Goal: Task Accomplishment & Management: Complete application form

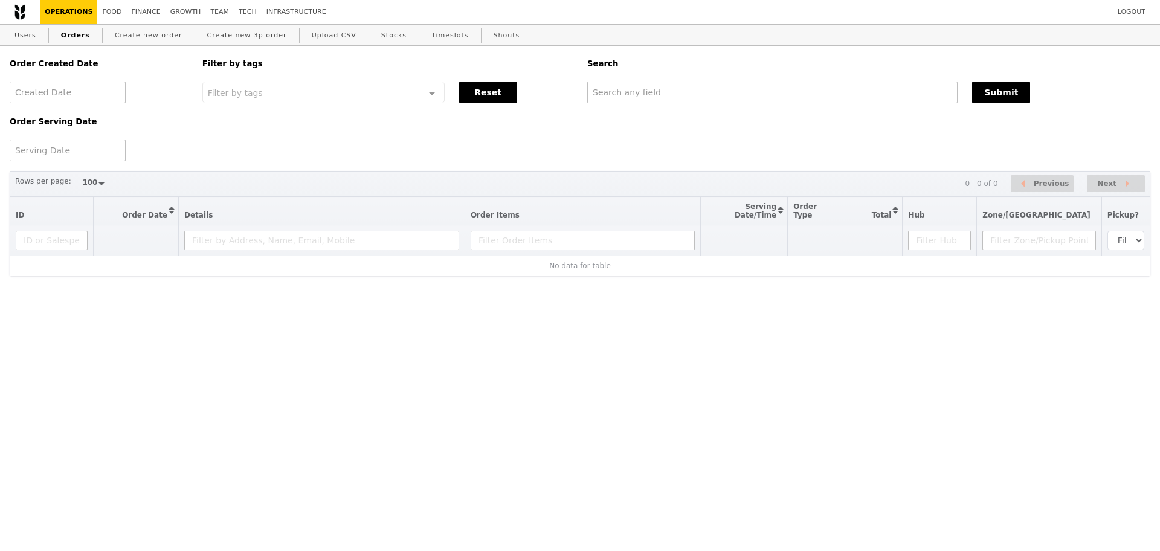
select select "100"
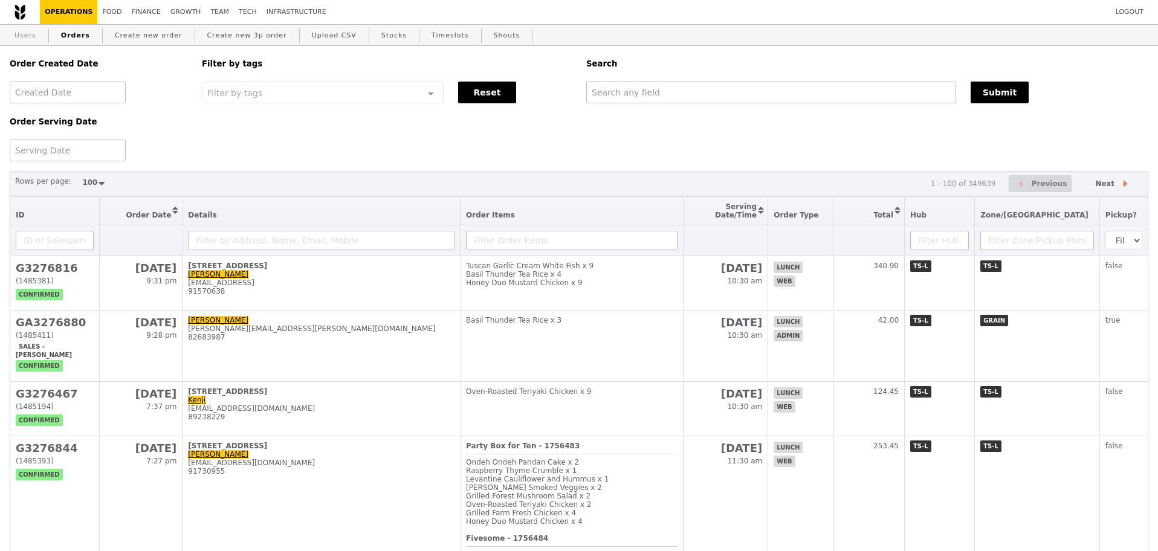
click at [16, 33] on link "Users" at bounding box center [25, 36] width 31 height 22
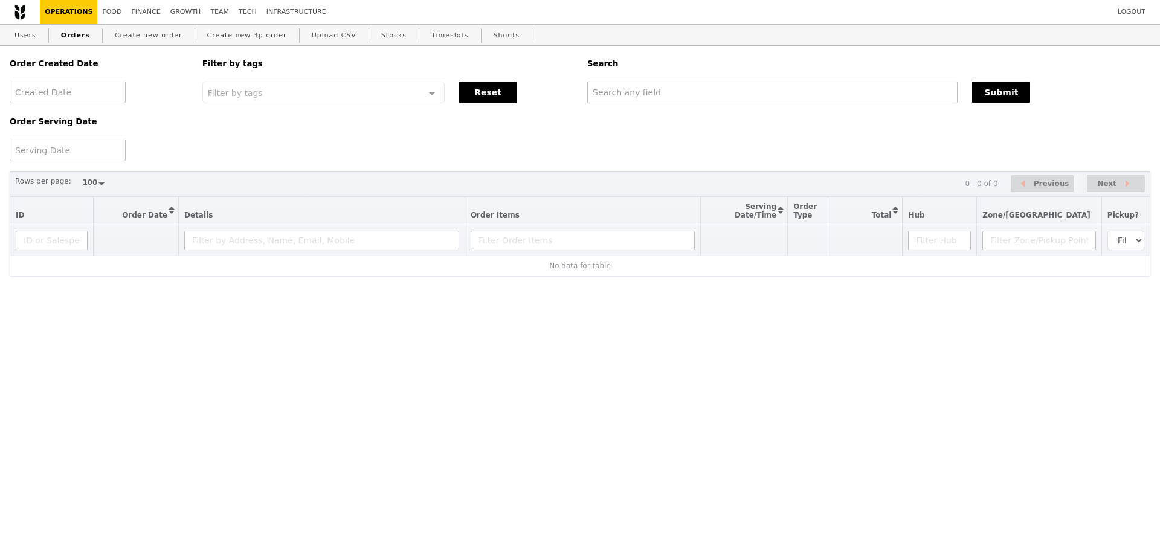
select select "100"
click at [110, 34] on link "Create new order" at bounding box center [148, 36] width 77 height 22
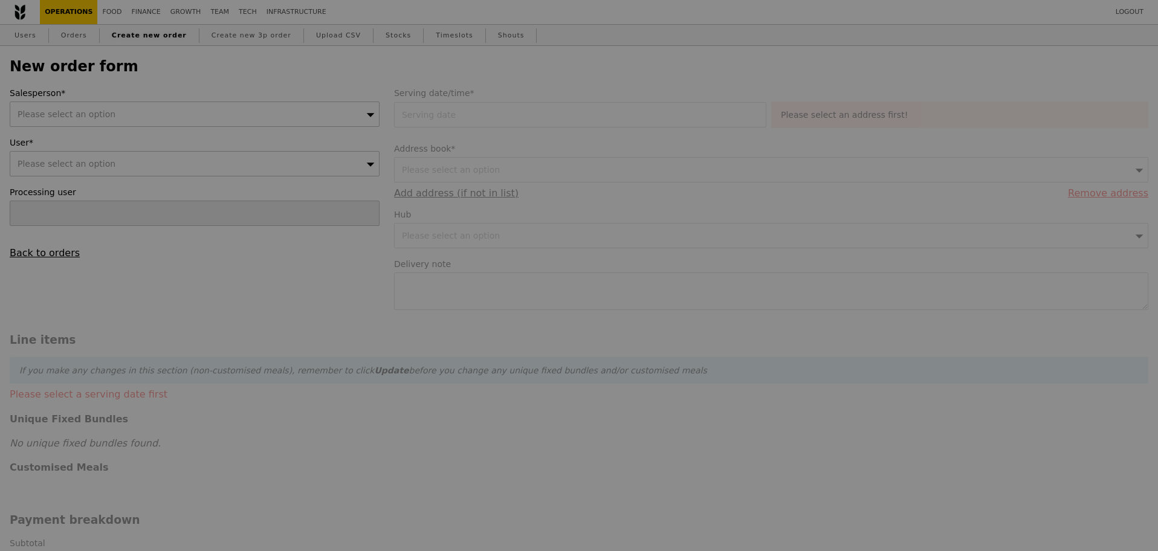
type input "Confirm"
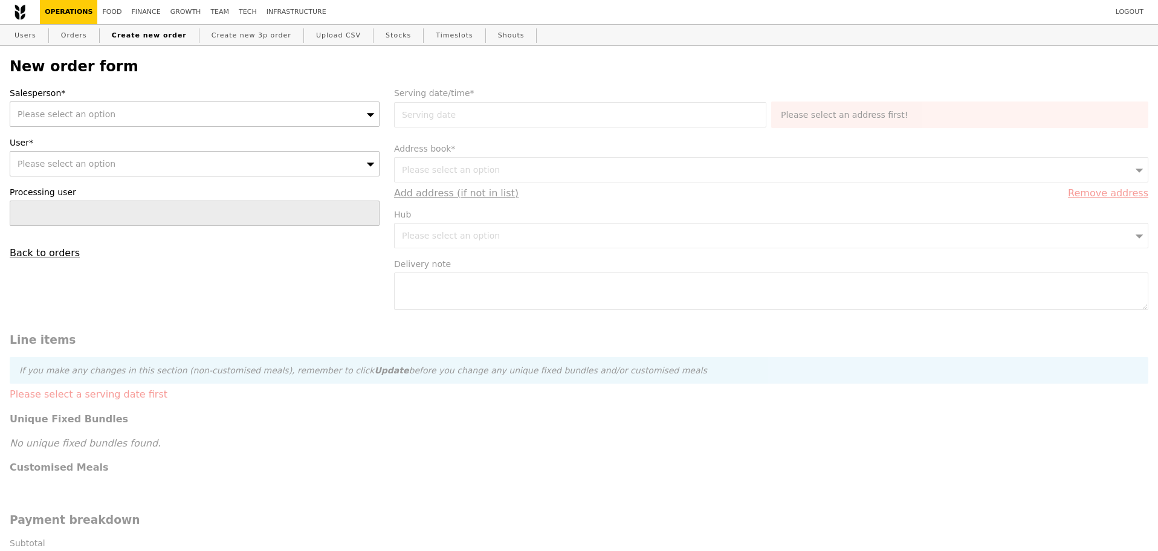
click at [180, 170] on div "Please select an option" at bounding box center [195, 163] width 370 height 25
type input "[EMAIL_ADDRESS][DOMAIN_NAME]"
type input "Confirm"
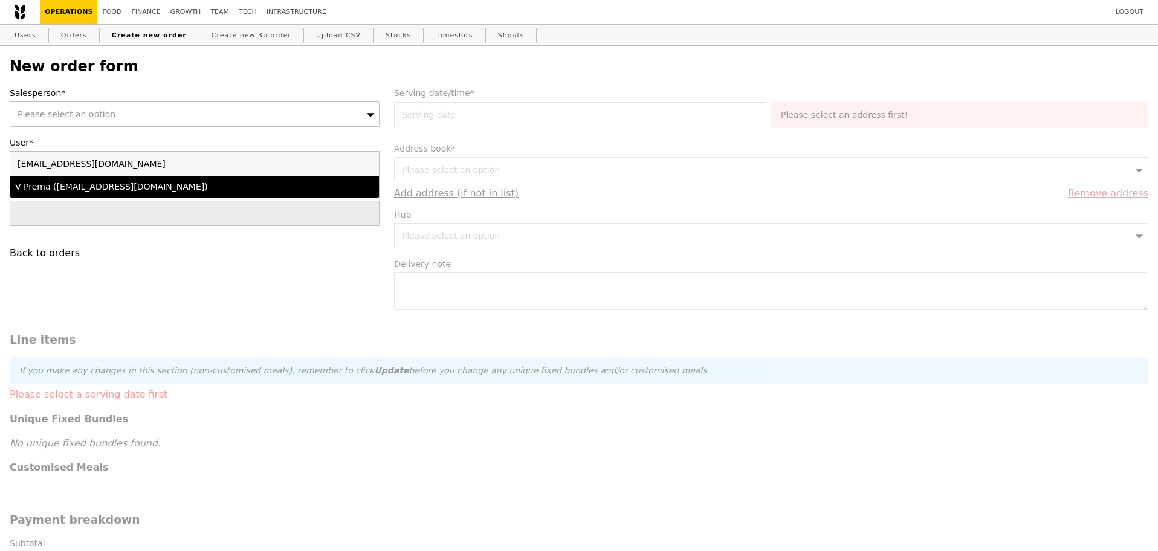
type input "[EMAIL_ADDRESS][DOMAIN_NAME]"
click at [71, 189] on div "V Prema (prema_v@np.edu.sg)" at bounding box center [149, 187] width 269 height 12
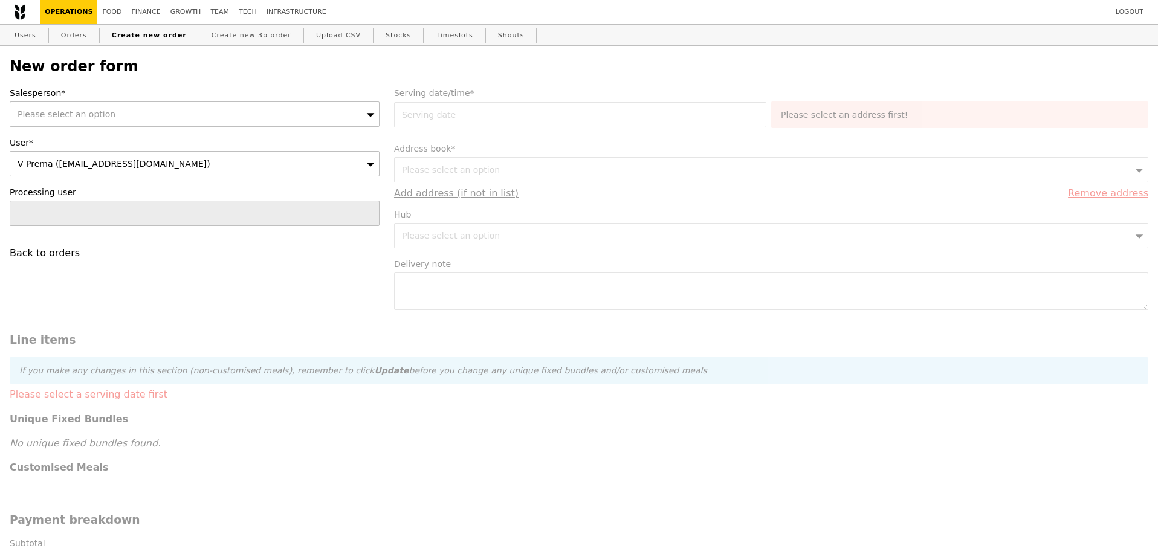
click at [124, 117] on div "Please select an option" at bounding box center [195, 114] width 370 height 25
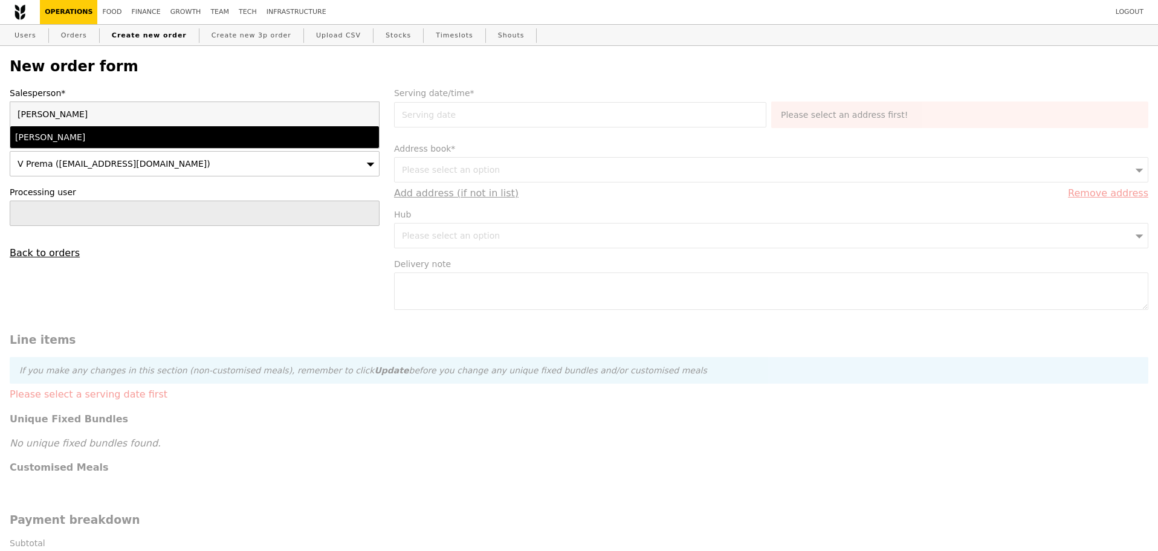
type input "joyce"
click at [112, 133] on div "[PERSON_NAME]" at bounding box center [149, 137] width 269 height 12
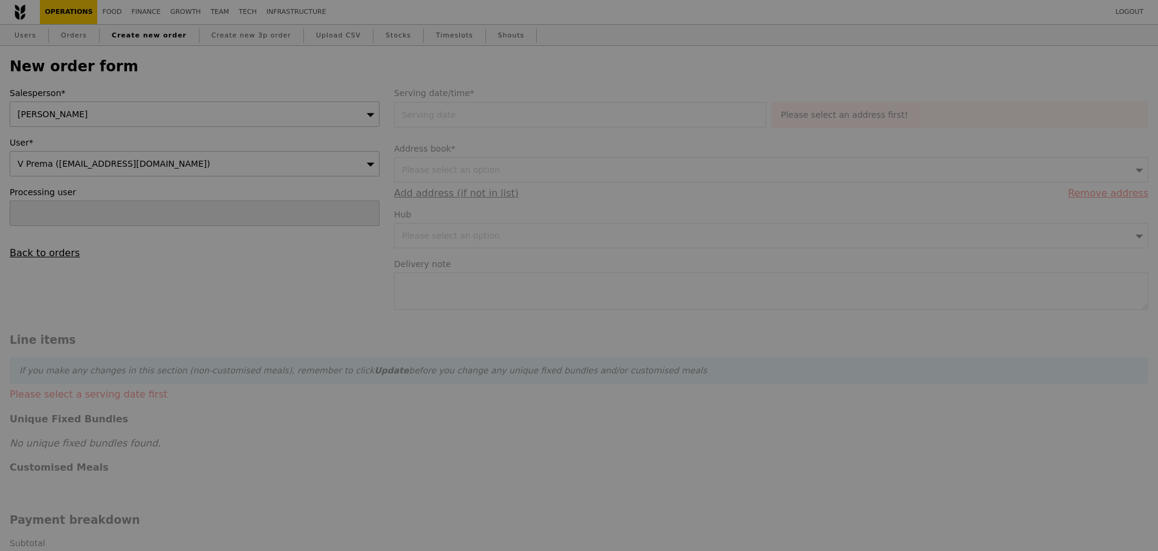
type input "Loading..."
type input "13.76"
type input "15.00"
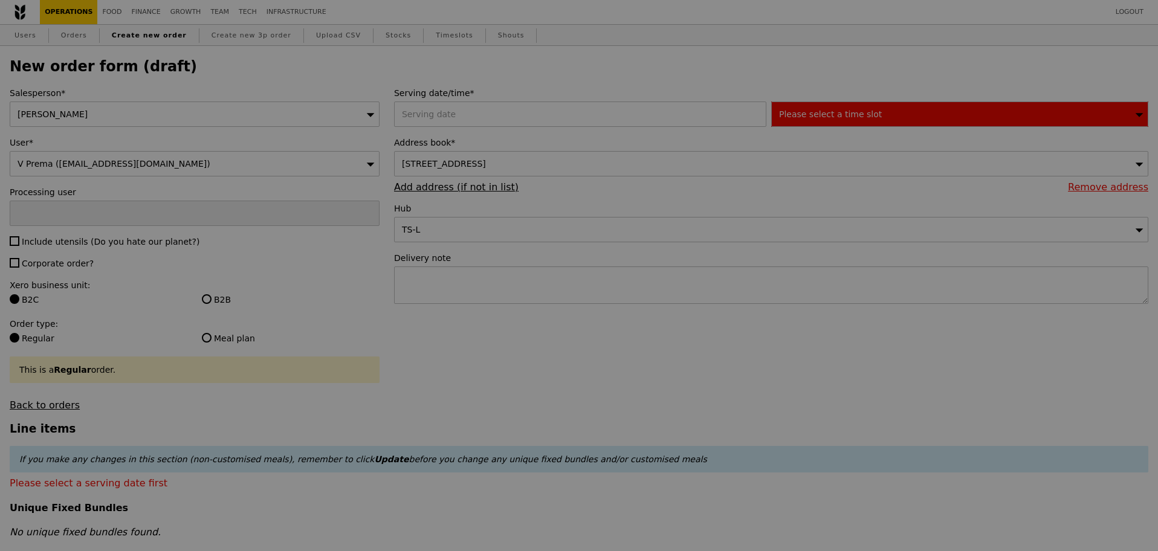
type input "Confirm"
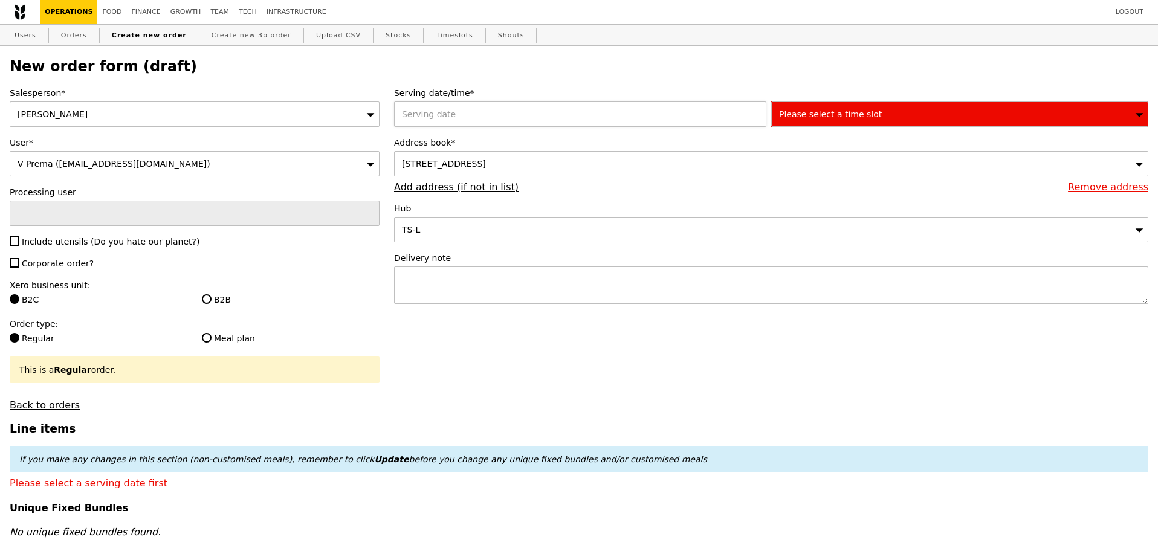
click at [443, 112] on div at bounding box center [582, 114] width 377 height 25
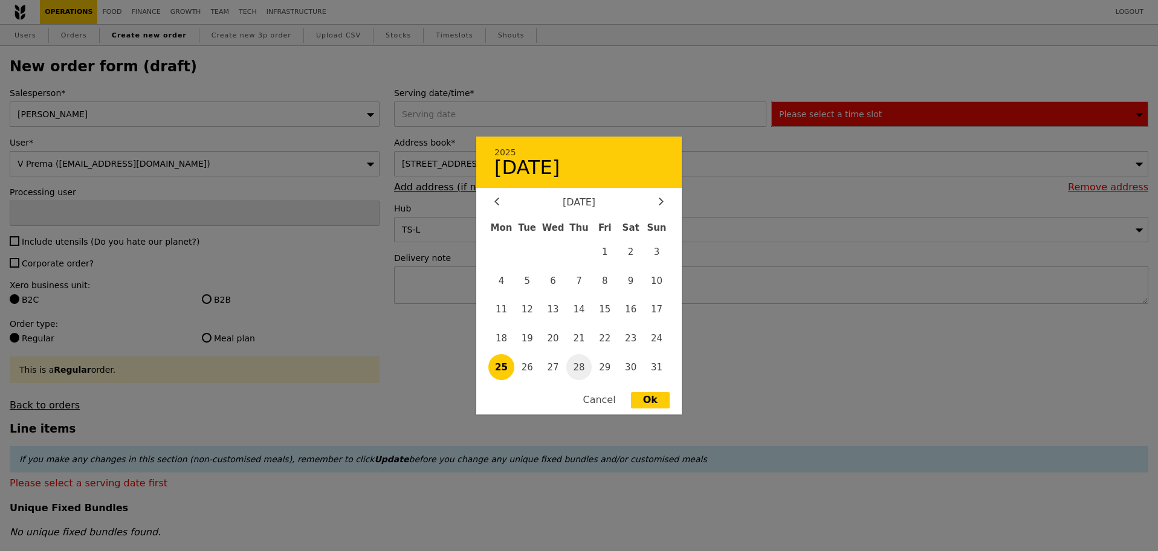
click at [582, 363] on span "28" at bounding box center [579, 367] width 26 height 26
type input "28 Aug 2025"
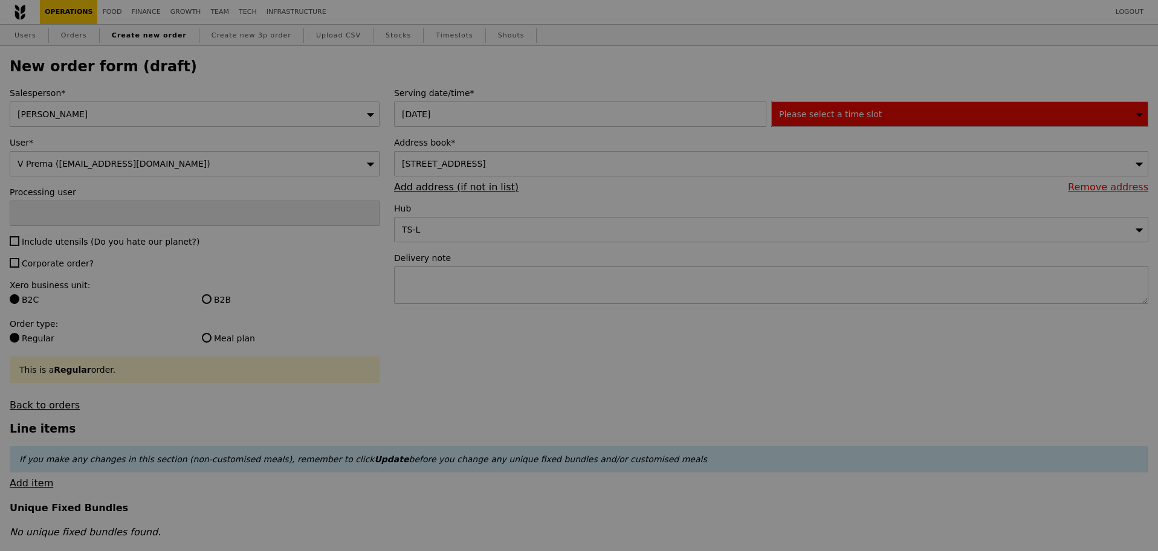
type input "Confirm"
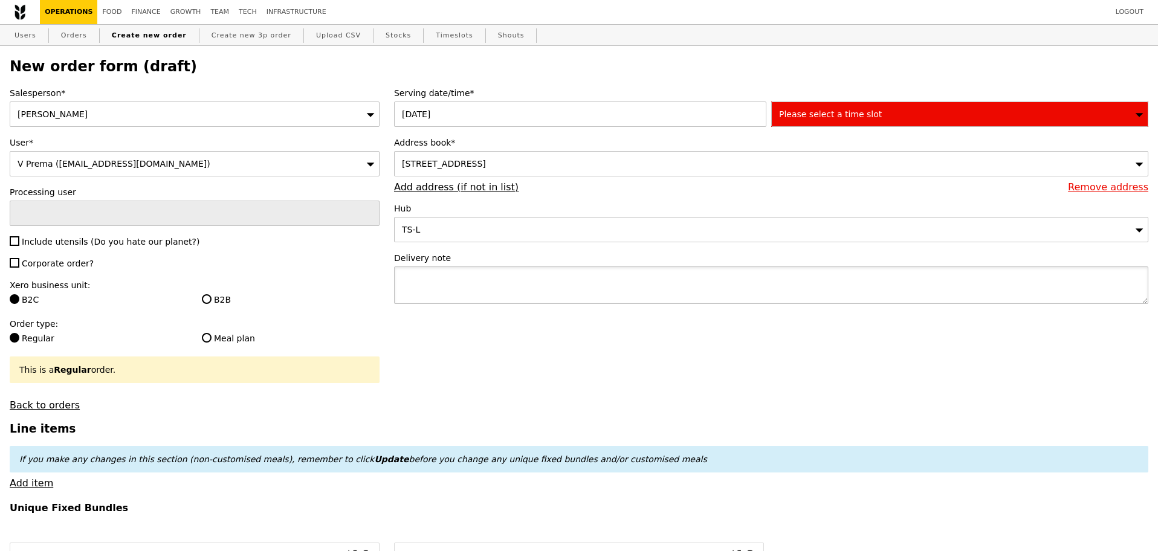
click at [549, 294] on textarea at bounding box center [771, 284] width 754 height 37
type textarea "Please deliver to Blk 1 (Admin Building) DELIVERY BY 12PM PLEASE"
type input "Confirm"
click at [538, 288] on textarea "Please deliver to Blk 1 (Admin Building) DELIVERY BY 12PM PLEASE" at bounding box center [771, 284] width 754 height 37
click at [523, 297] on textarea "Please deliver to Blk 1 (Admin Building) DELIVERY BY 12PM PLEASE" at bounding box center [771, 284] width 754 height 37
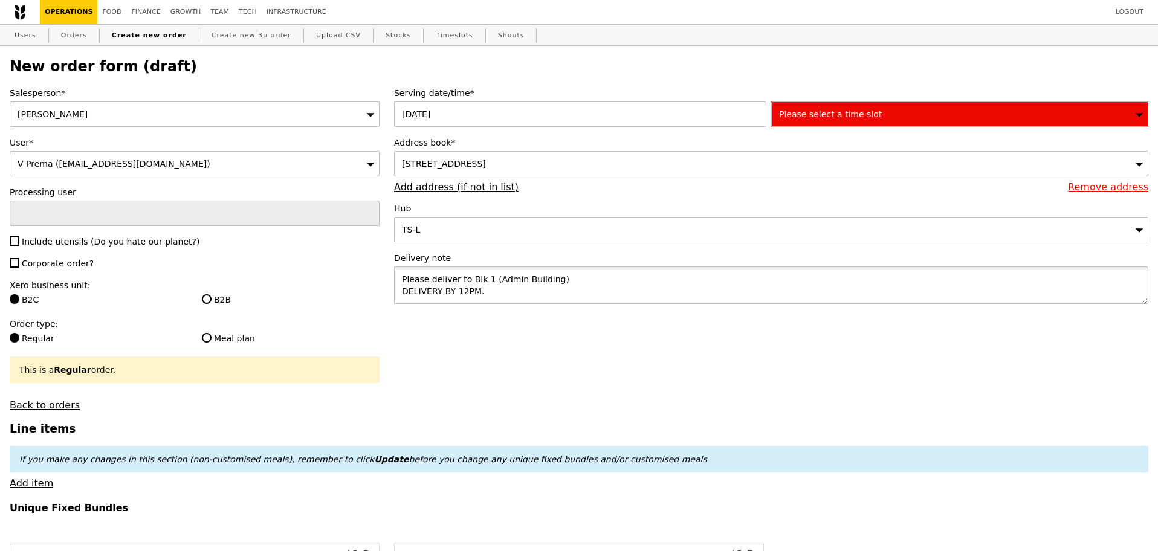
type textarea "Please deliver to Blk 1 (Admin Building) DELIVERY BY 12PM."
click at [848, 111] on span "Please select a time slot" at bounding box center [830, 114] width 103 height 10
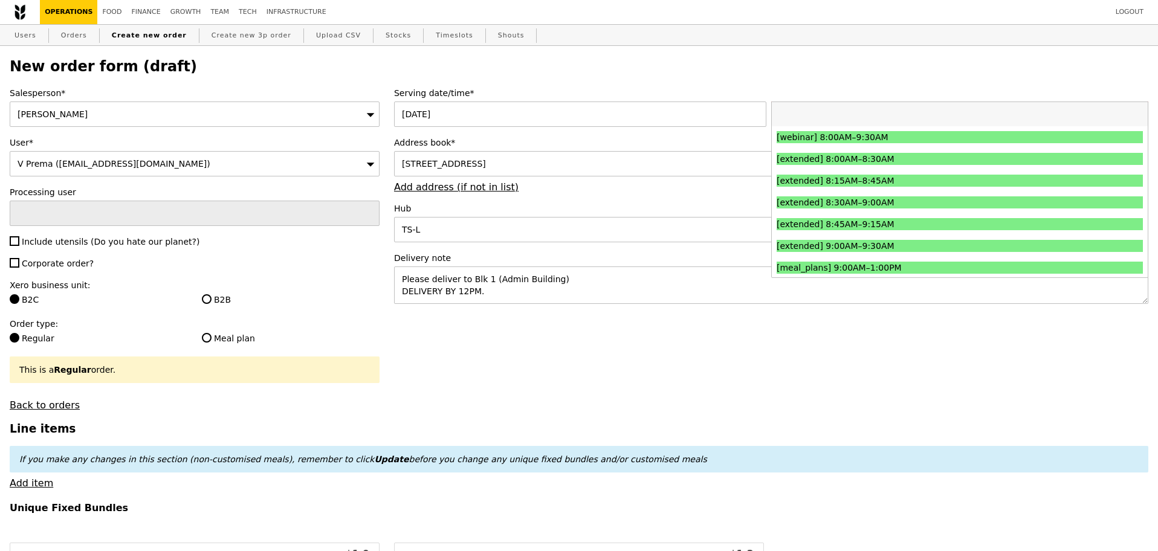
type input "Confirm"
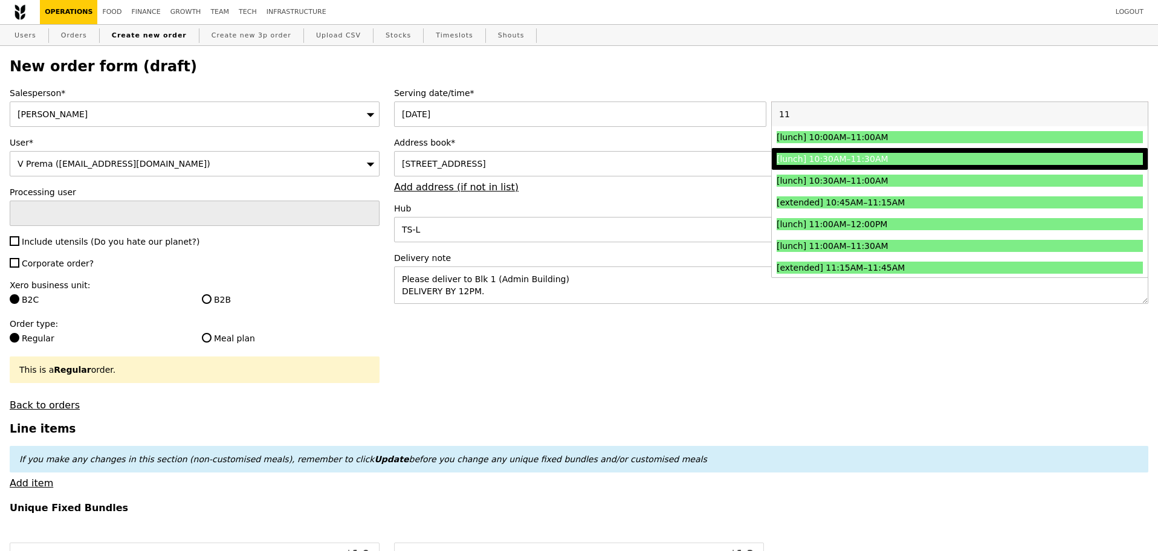
type input "11"
click at [917, 164] on div "[lunch] 10:30AM–11:30AM" at bounding box center [914, 159] width 275 height 12
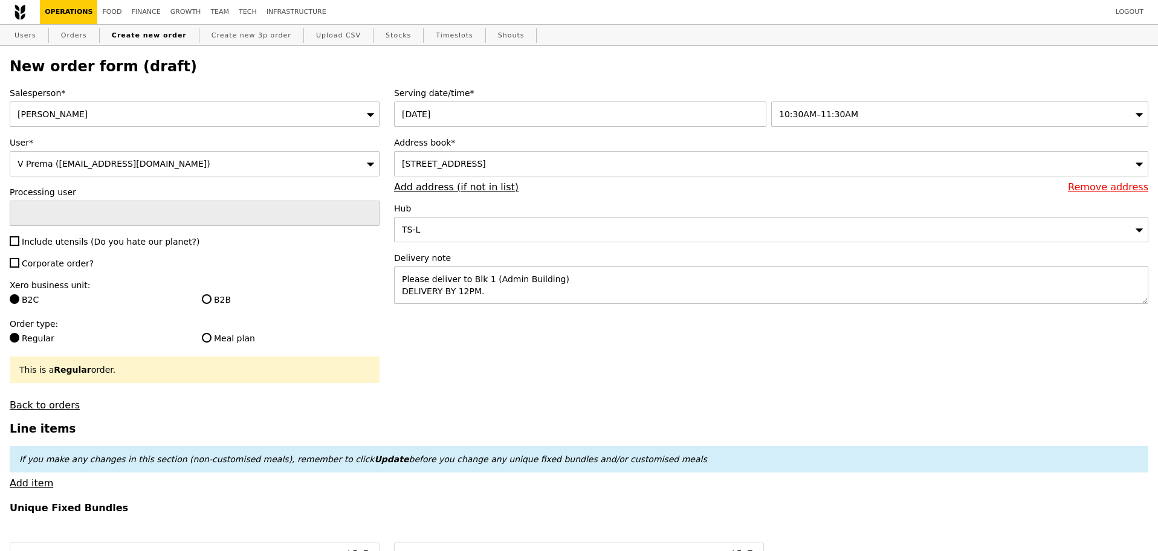
type input "Confirm"
click at [62, 242] on span "Include utensils (Do you hate our planet?)" at bounding box center [111, 242] width 178 height 10
click at [19, 242] on input "Include utensils (Do you hate our planet?)" at bounding box center [15, 241] width 10 height 10
checkbox input "true"
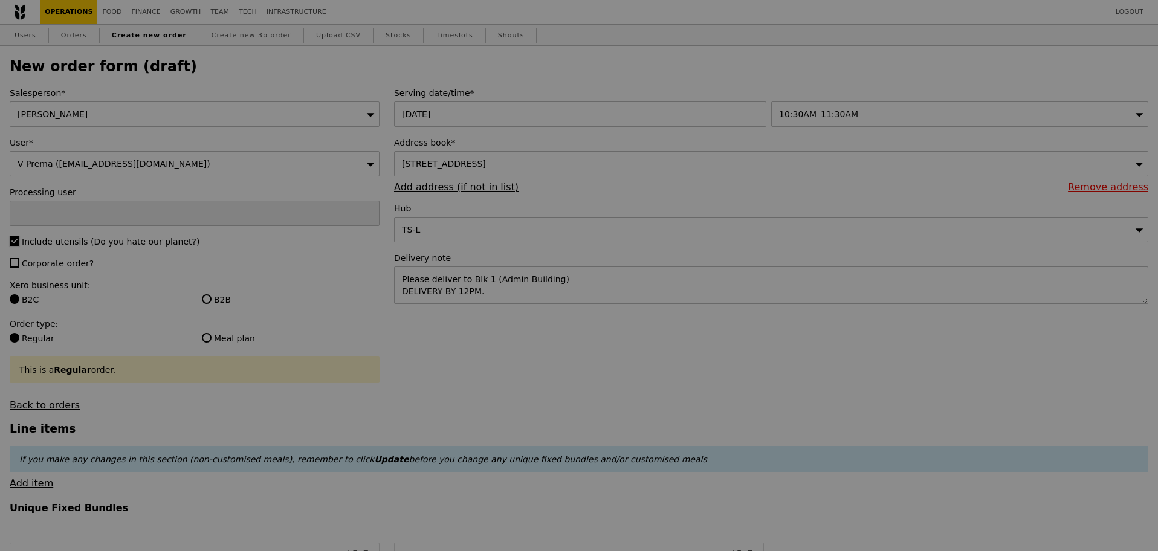
type input "Confirm"
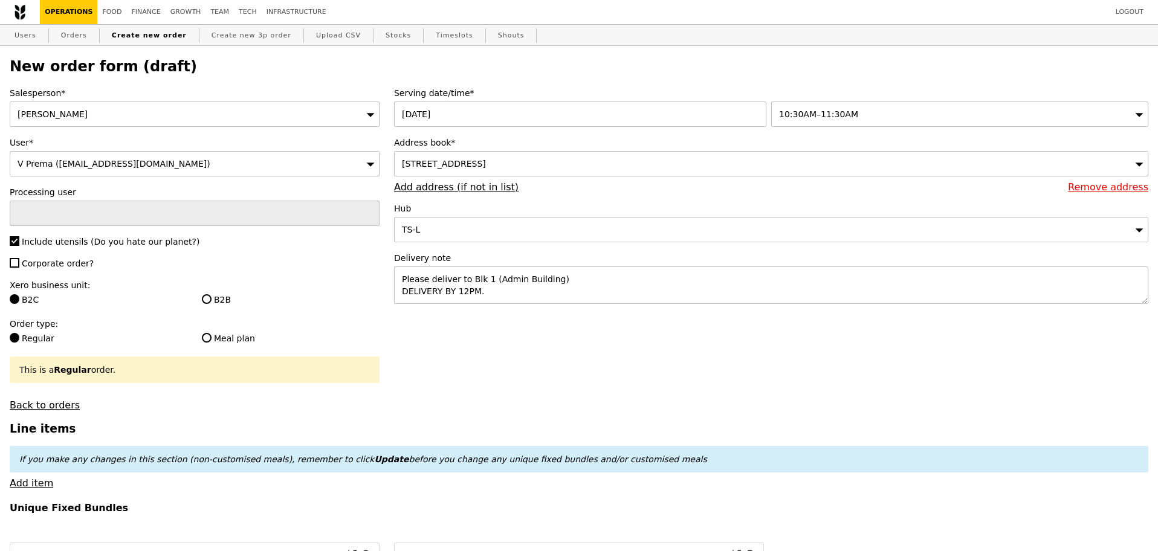
click at [221, 298] on label "B2B" at bounding box center [291, 300] width 178 height 12
click at [212, 298] on input "B2B" at bounding box center [207, 299] width 10 height 10
radio input "true"
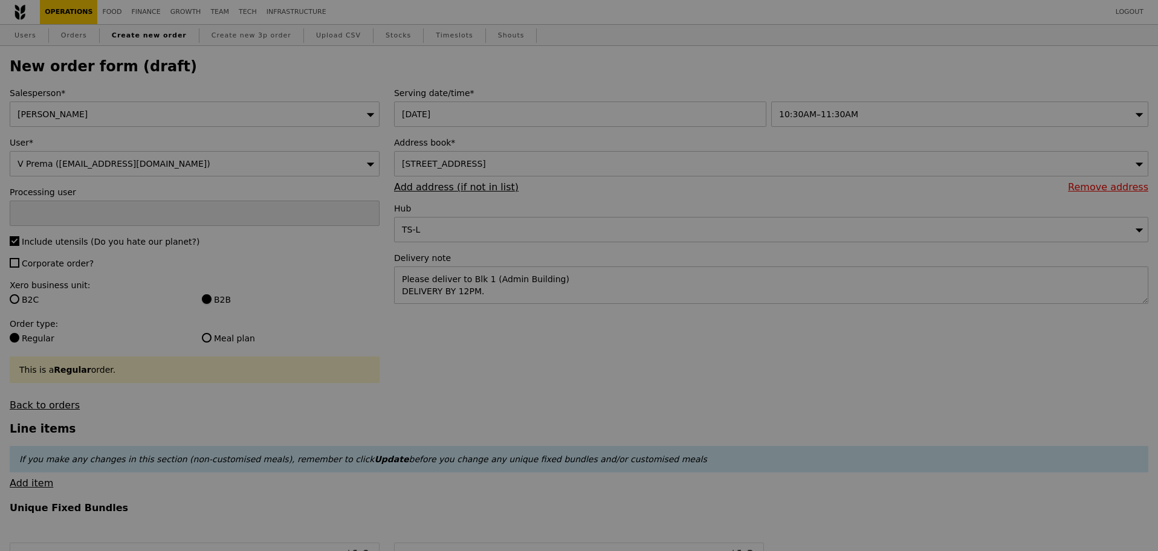
type input "Confirm"
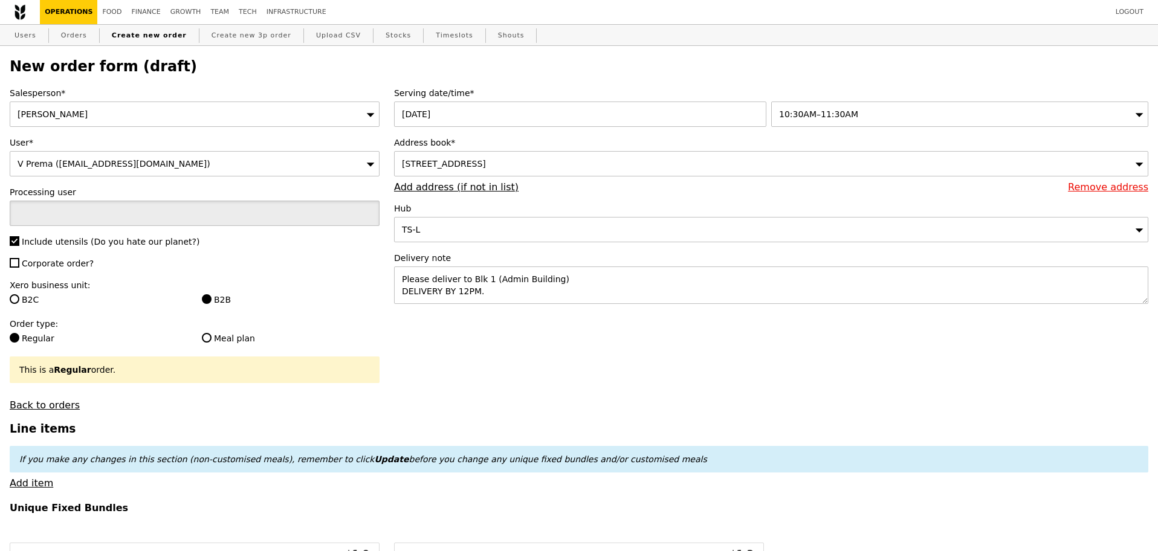
click at [283, 205] on input "text" at bounding box center [195, 213] width 370 height 25
click at [273, 225] on input "text" at bounding box center [195, 213] width 370 height 25
drag, startPoint x: 512, startPoint y: 296, endPoint x: 433, endPoint y: 291, distance: 79.3
click at [433, 291] on textarea "Please deliver to Blk 1 (Admin Building) DELIVERY BY 12PM." at bounding box center [771, 284] width 754 height 37
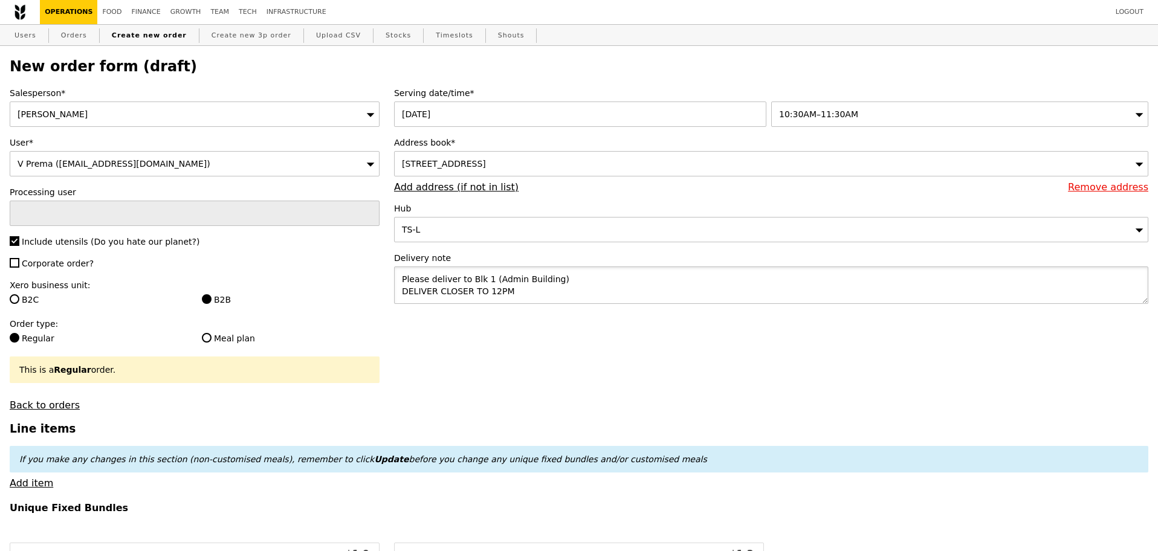
type textarea "Please deliver to Blk 1 (Admin Building) DELIVER CLOSER TO 12PM"
click at [893, 106] on div "10:30AM–11:30AM" at bounding box center [959, 114] width 377 height 25
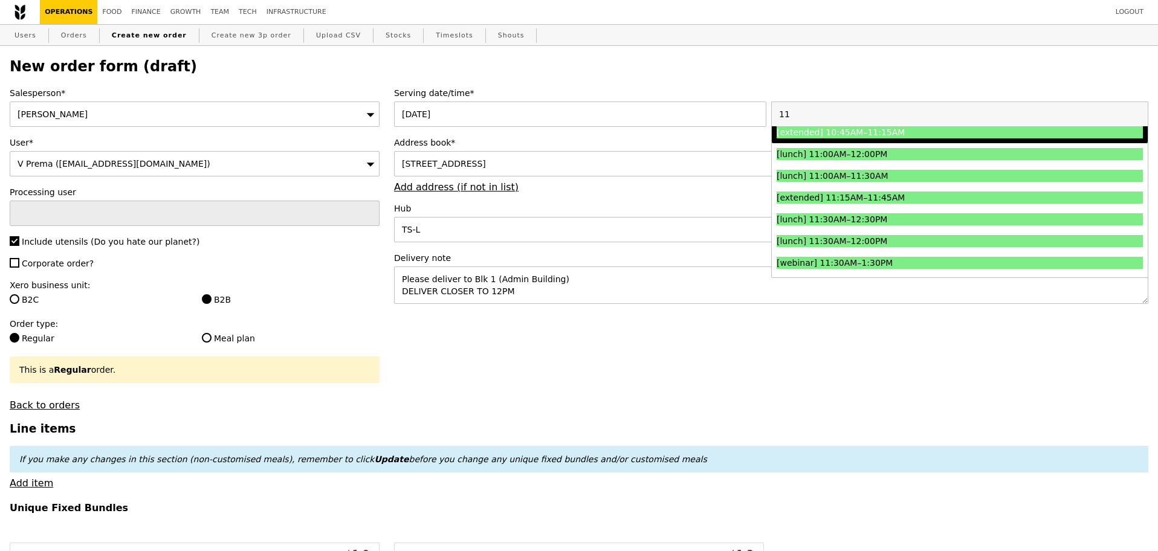
scroll to position [76, 0]
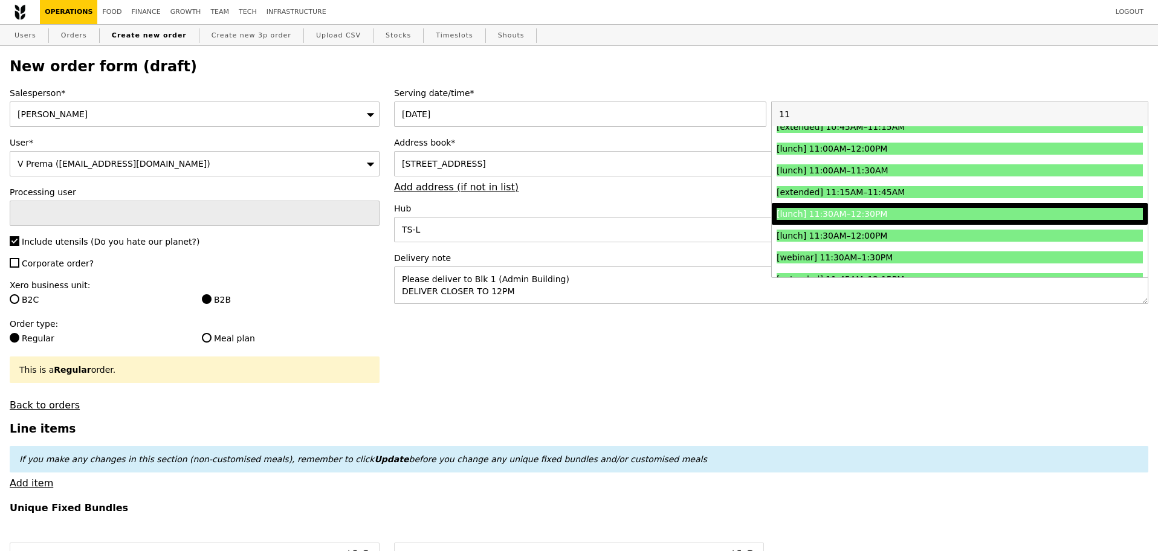
click at [954, 213] on div "[lunch] 11:30AM–12:30PM" at bounding box center [914, 214] width 275 height 12
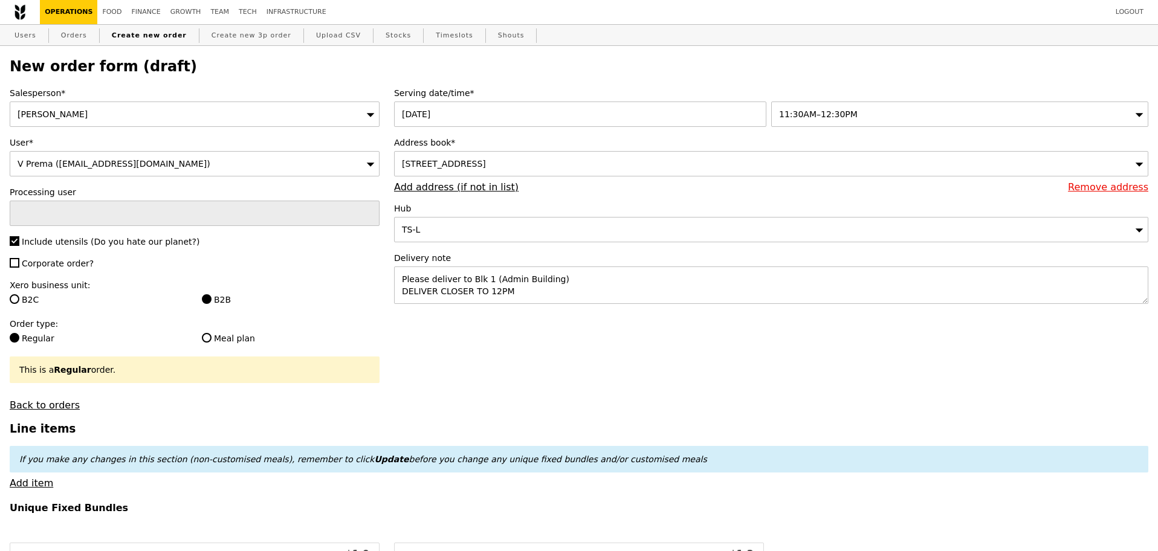
click at [868, 115] on div "11:30AM–12:30PM" at bounding box center [959, 114] width 377 height 25
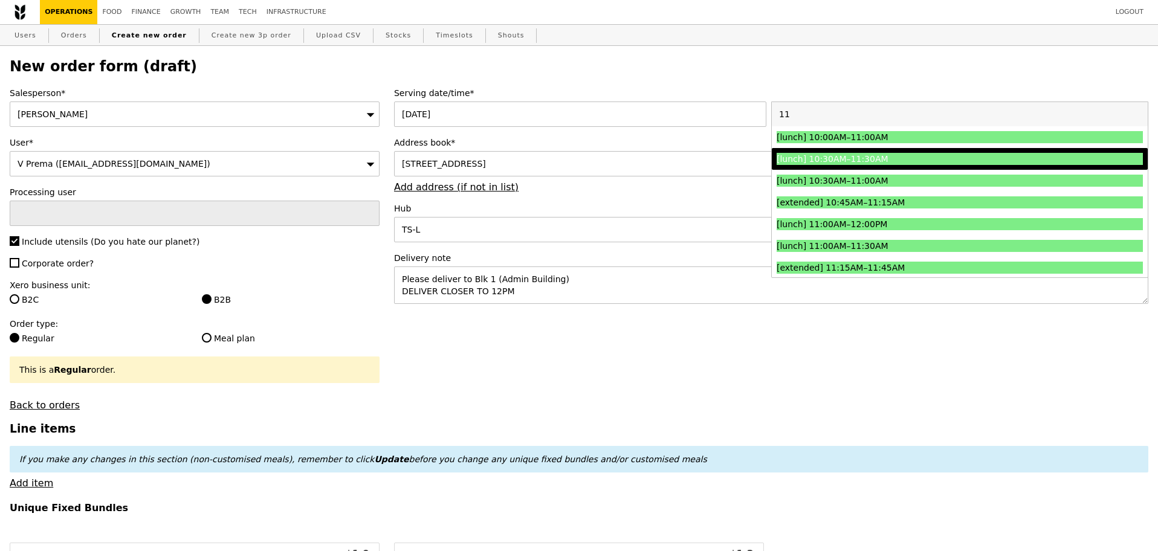
click at [911, 163] on div "[lunch] 10:30AM–11:30AM" at bounding box center [914, 159] width 275 height 12
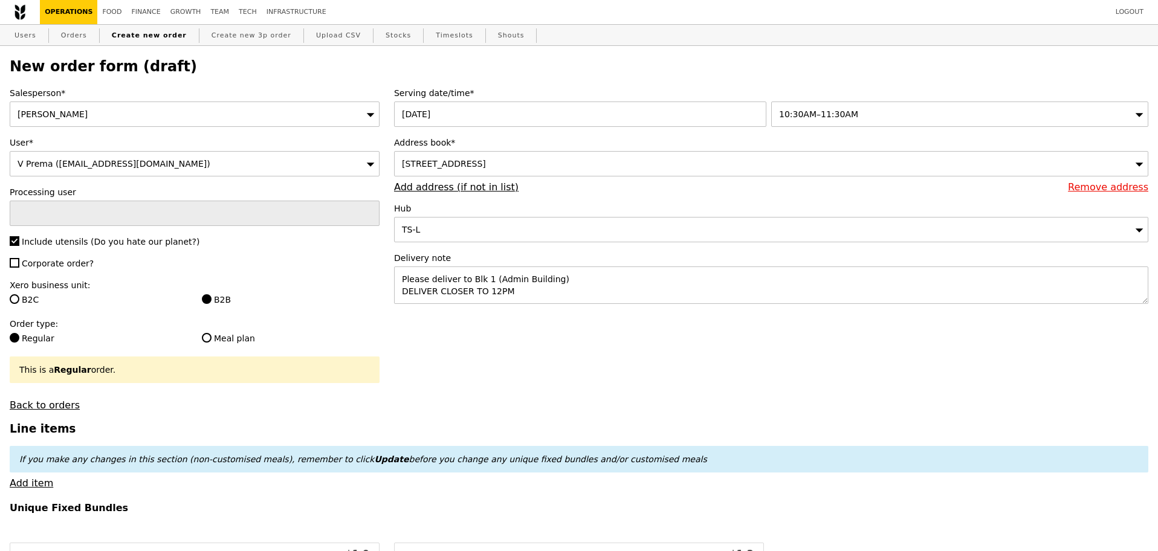
type input "Confirm"
click at [572, 294] on textarea "Please deliver to Blk 1 (Admin Building) DELIVER CLOSER TO 12PM" at bounding box center [771, 284] width 754 height 37
type textarea "Please deliver to Blk 1 (Admin Building) DELIVER CLOSER TO 12PM CONTACT PREMA -"
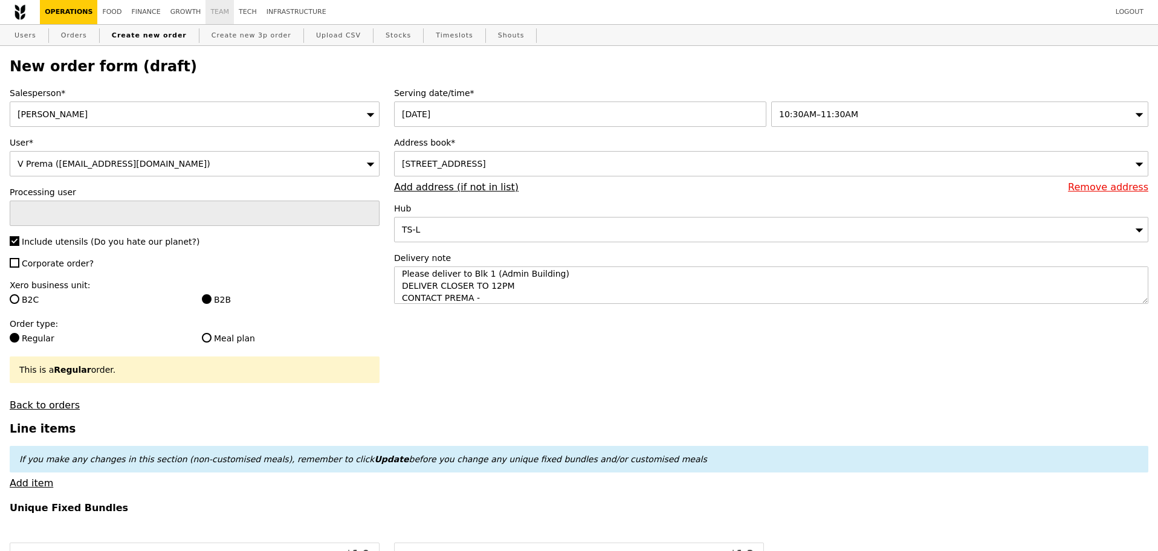
type input "Confirm"
click at [548, 300] on textarea "Please deliver to Blk 1 (Admin Building) DELIVER CLOSER TO 12PM CONTACT PREMA -" at bounding box center [771, 284] width 754 height 37
paste textarea "9625 5467"
type textarea "Please deliver to Blk 1 (Admin Building) DELIVER CLOSER TO 12PM CONTACT PREMA -…"
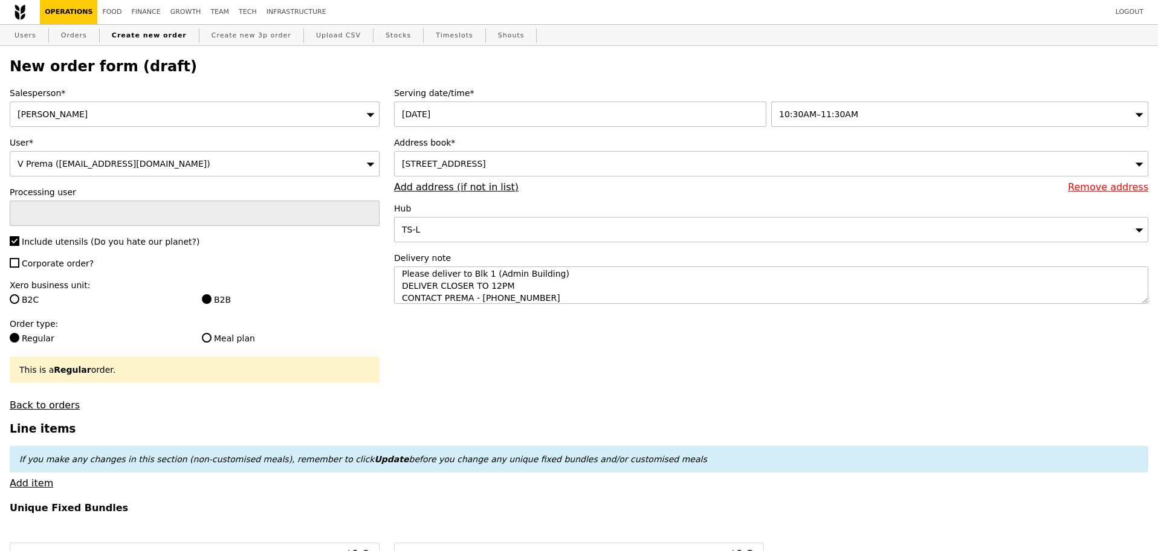
type input "Confirm"
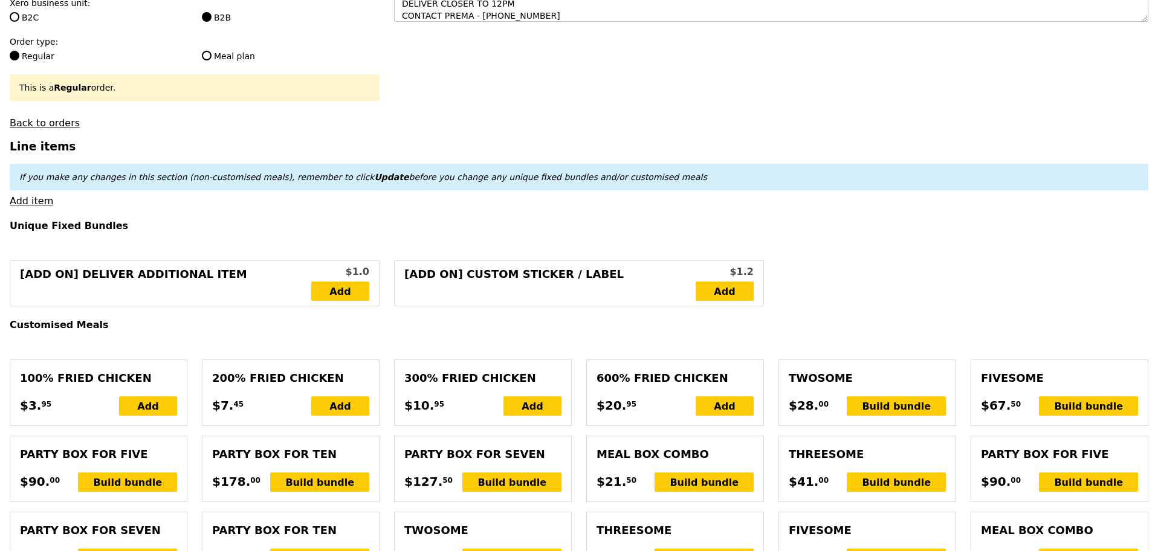
scroll to position [302, 0]
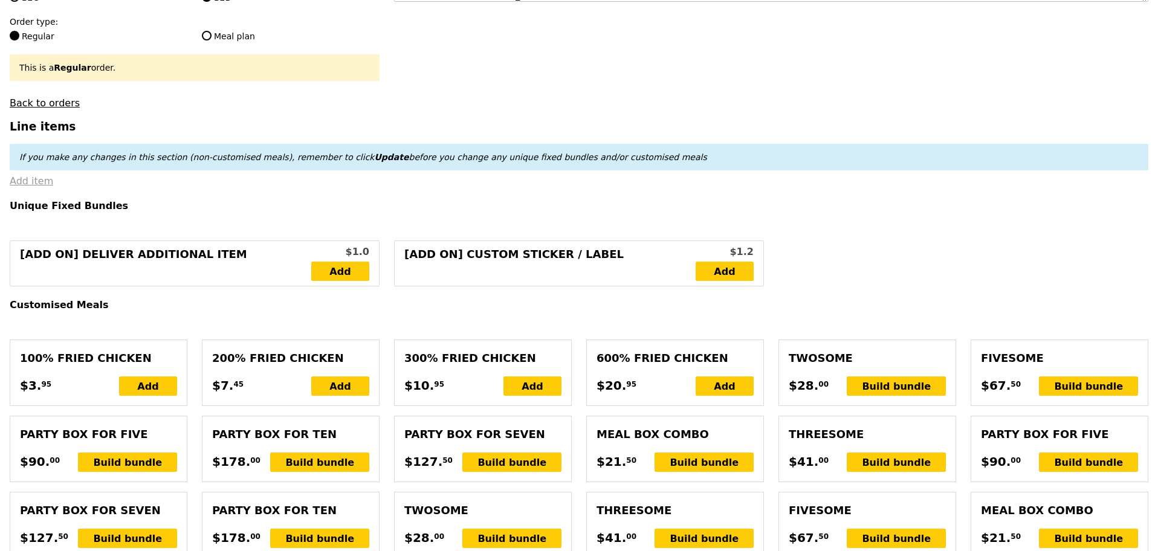
click at [37, 187] on link "Add item" at bounding box center [32, 180] width 44 height 11
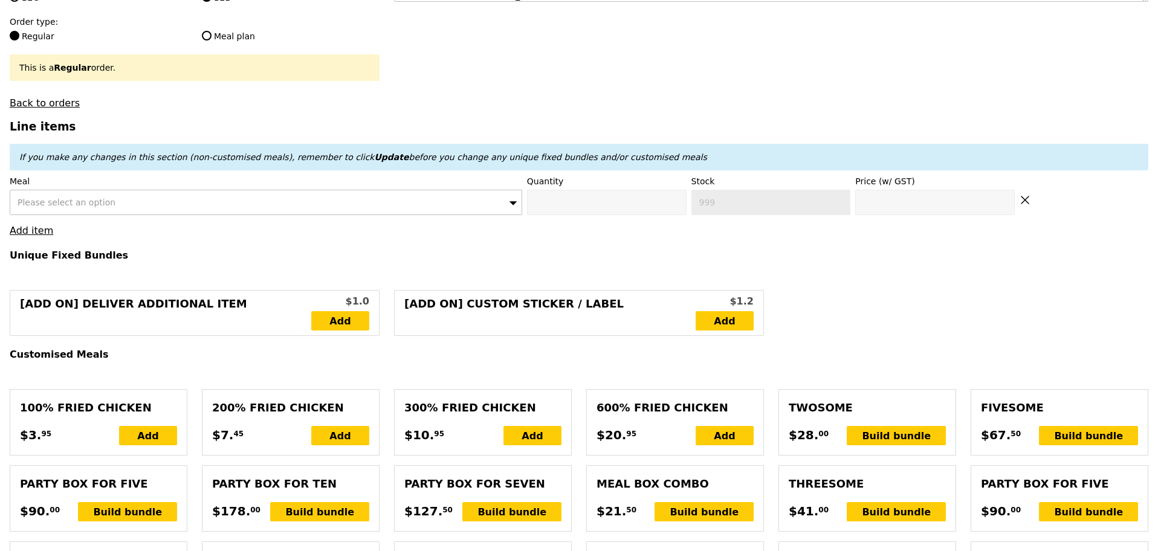
click at [354, 215] on div "Please select an option" at bounding box center [266, 202] width 512 height 25
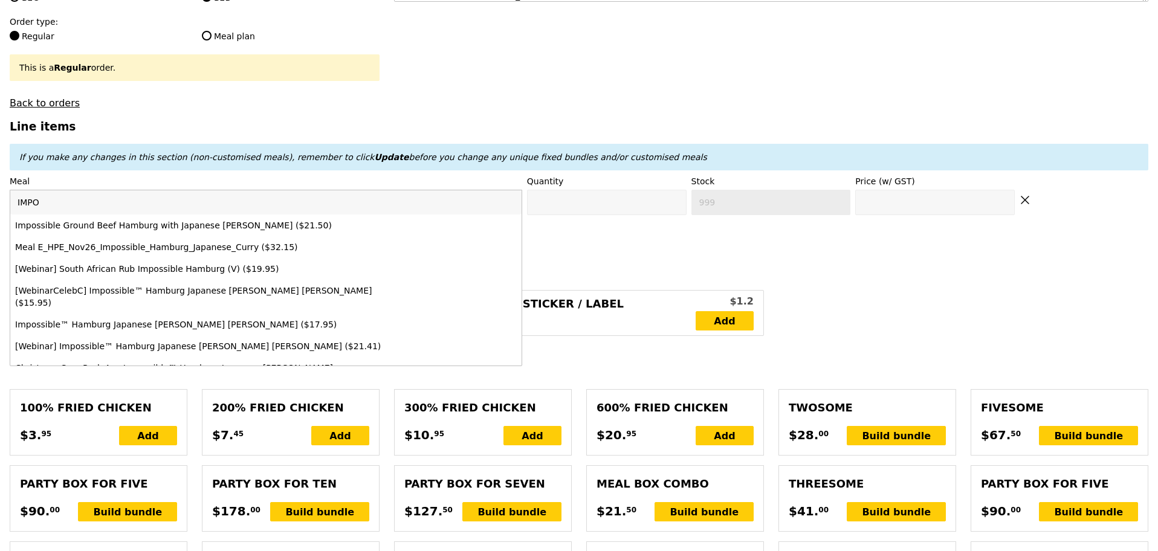
type input "IMPO"
click at [336, 236] on li "Impossible Ground Beef Hamburg with Japanese Curry ($21.50)" at bounding box center [265, 226] width 511 height 22
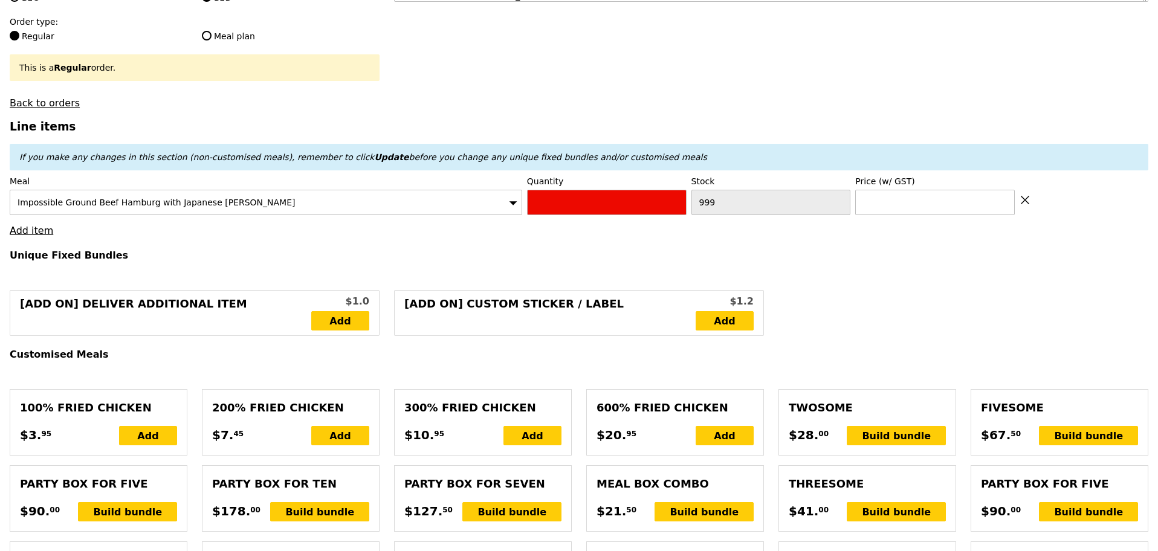
type input "Confirm anyway"
type input "0"
type input "499"
type input "21.5"
drag, startPoint x: 624, startPoint y: 204, endPoint x: 383, endPoint y: 182, distance: 241.5
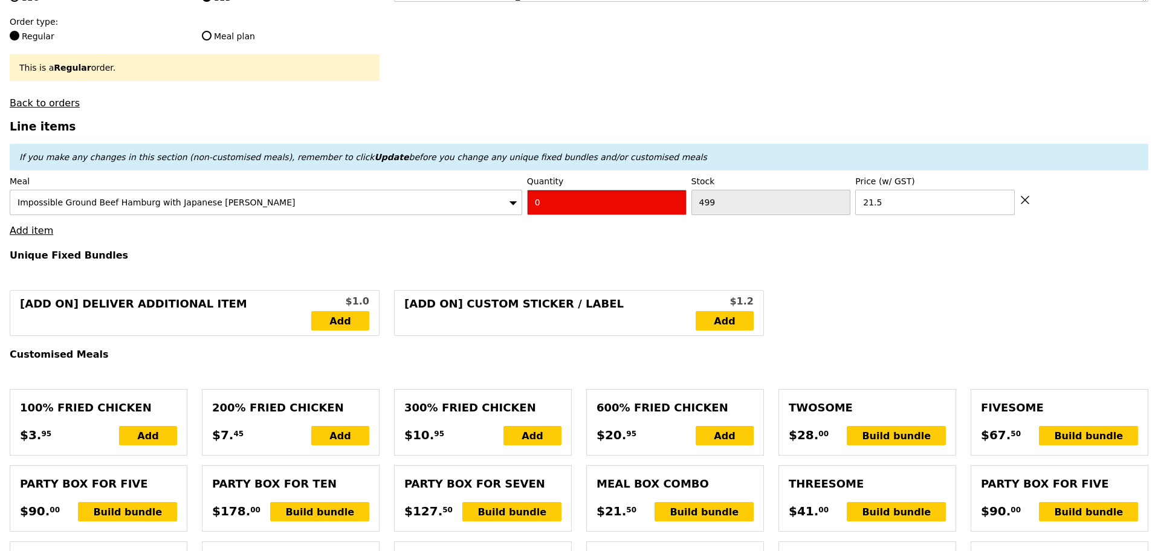
click at [416, 186] on div "Meal Impossible Ground Beef Hamburg with Japanese Curry Quantity 0 Stock 499 Pr…" at bounding box center [579, 195] width 1138 height 40
type input "Confirm"
type input "1"
click at [22, 236] on link "Add item" at bounding box center [32, 230] width 44 height 11
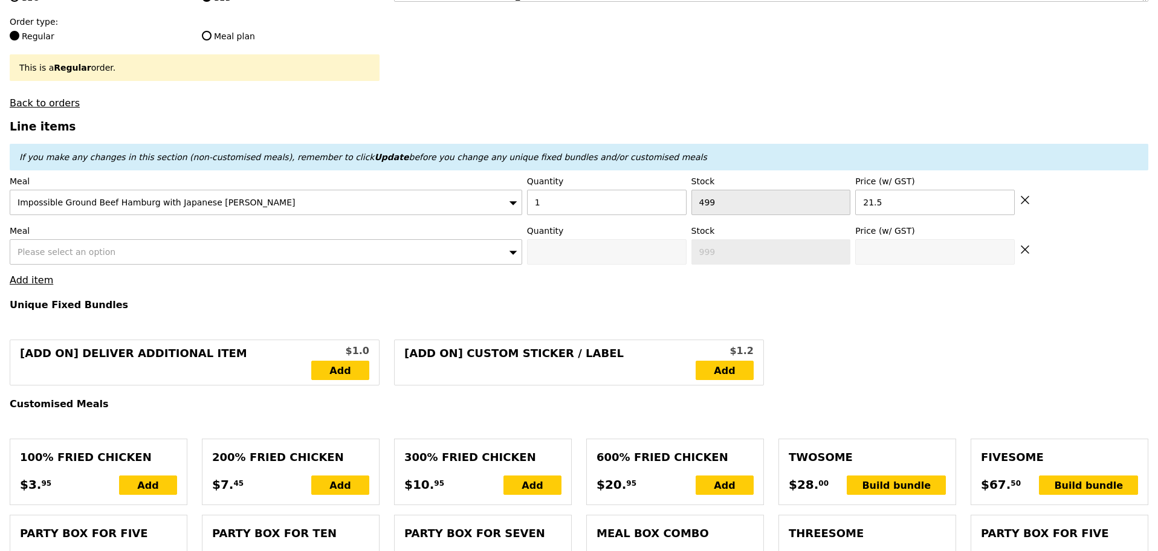
click at [106, 237] on label "Meal" at bounding box center [266, 231] width 512 height 12
type input "Loading..."
click at [95, 257] on span "Please select an option" at bounding box center [67, 252] width 98 height 10
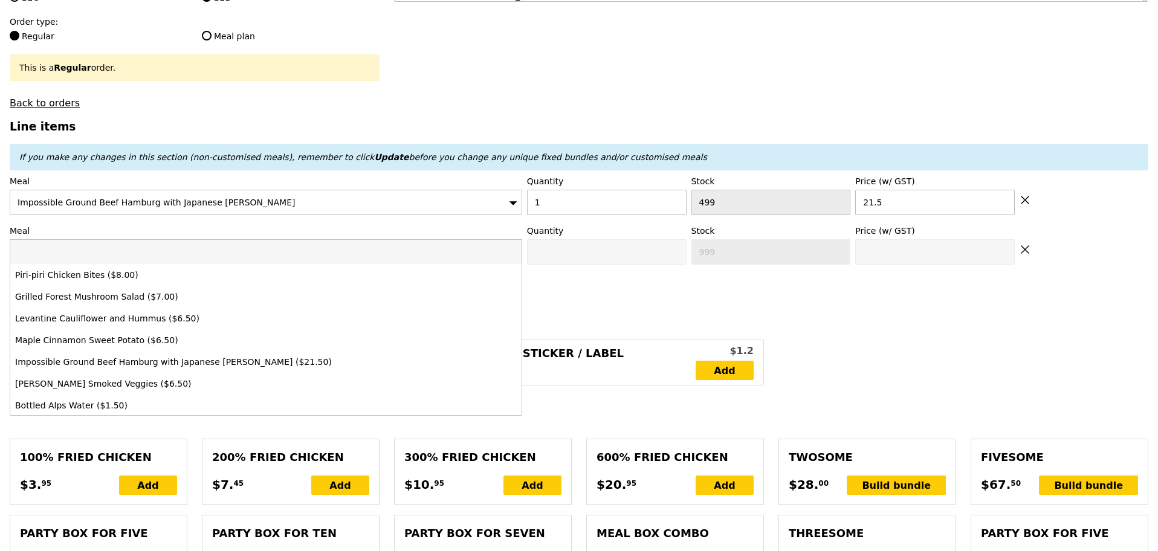
type input "21.50"
type input "12.66"
type input "13.80"
type input "35.30"
type input "Confirm"
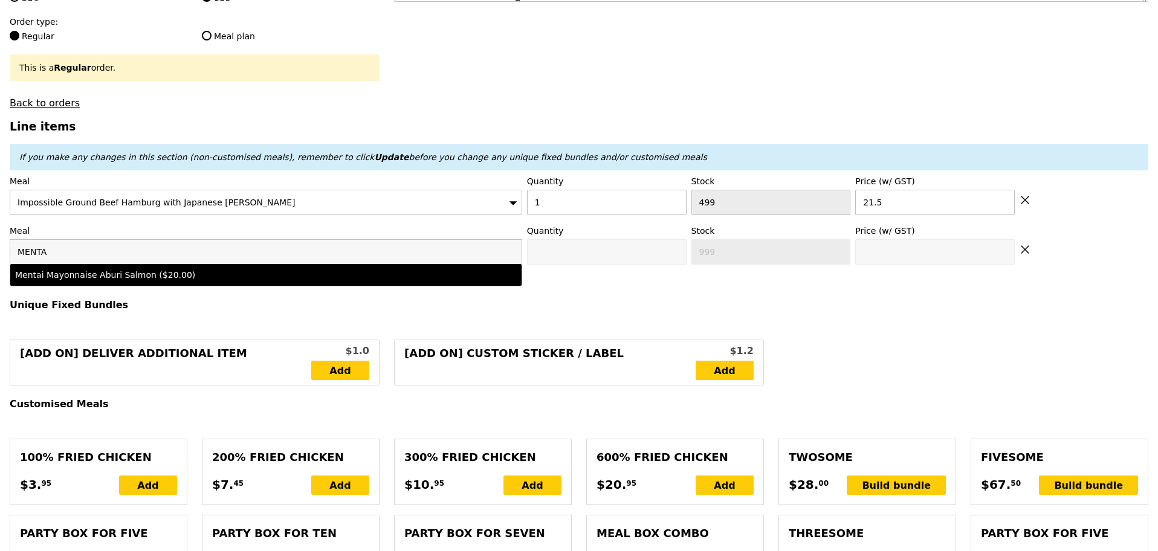
type input "MENTA"
click at [160, 281] on div "Mentai Mayonnaise Aburi Salmon ($20.00)" at bounding box center [203, 275] width 376 height 12
type input "Confirm anyway"
type input "0"
type input "488"
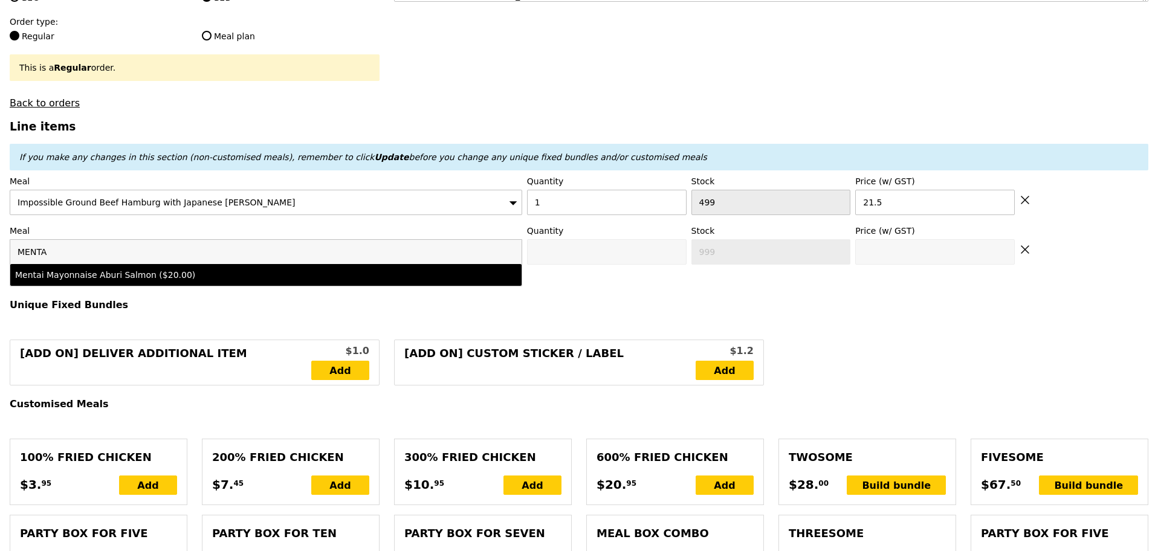
type input "20.0"
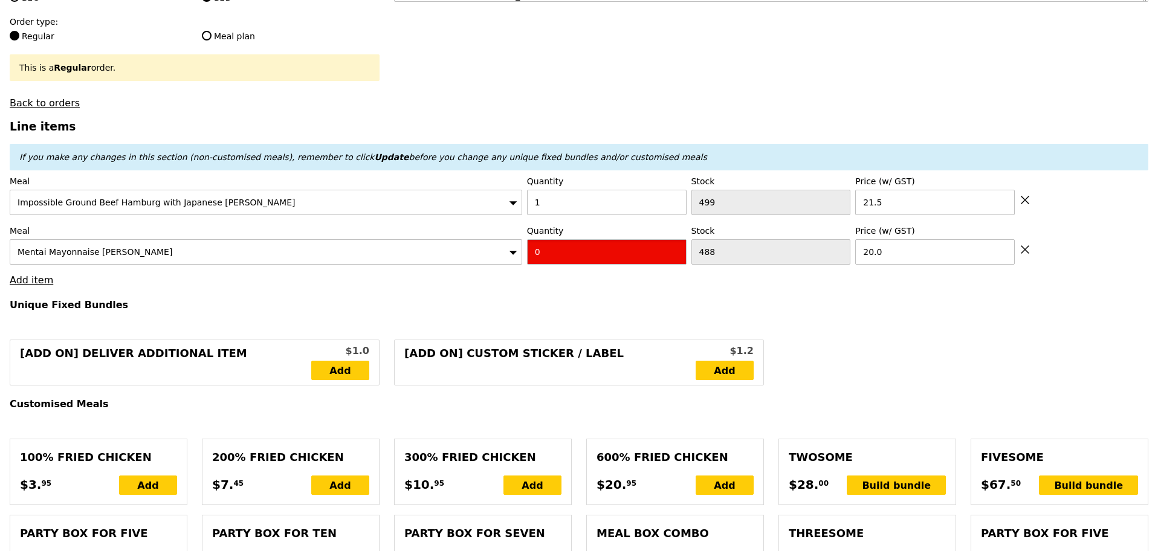
drag, startPoint x: 570, startPoint y: 258, endPoint x: 496, endPoint y: 257, distance: 73.7
click at [497, 257] on div "Meal Mentai Mayonnaise Aburi Salmon Quantity 0 Stock 488 Price (w/ GST) 20.0" at bounding box center [579, 245] width 1138 height 40
type input "Confirm"
type input "1"
drag, startPoint x: 504, startPoint y: 276, endPoint x: 148, endPoint y: 284, distance: 356.0
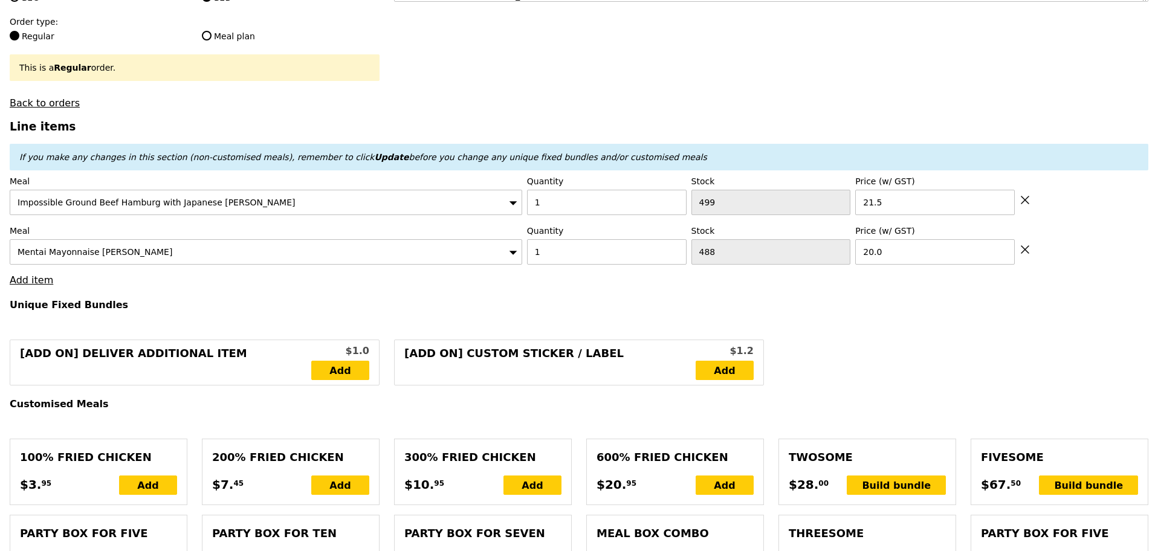
click at [25, 286] on link "Add item" at bounding box center [32, 279] width 44 height 11
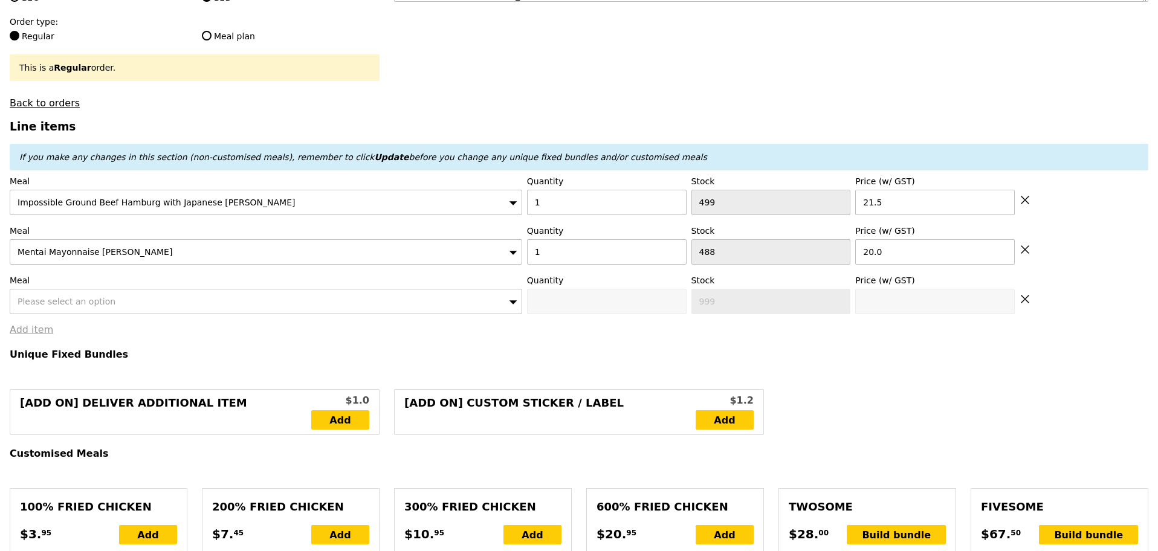
type input "Loading..."
type input "41.50"
type input "10.83"
type input "11.80"
type input "53.30"
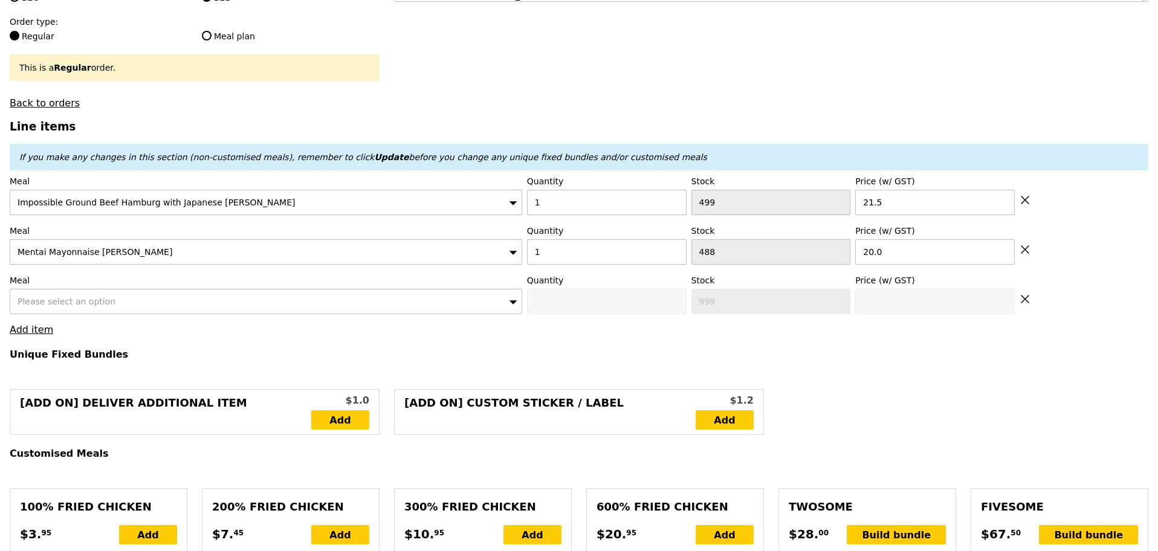
type input "Confirm"
click at [97, 285] on label "Meal" at bounding box center [266, 280] width 512 height 12
click at [90, 300] on div "Please select an option" at bounding box center [266, 301] width 512 height 25
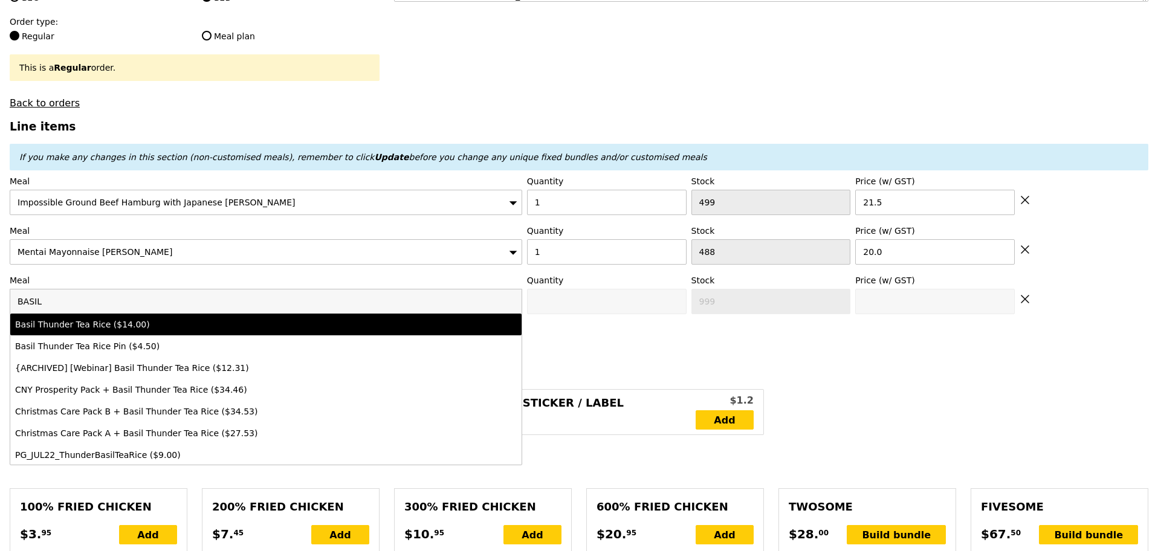
type input "BASIL"
click at [98, 331] on div "Basil Thunder Tea Rice ($14.00)" at bounding box center [203, 324] width 376 height 12
type input "Confirm anyway"
type input "0"
type input "479"
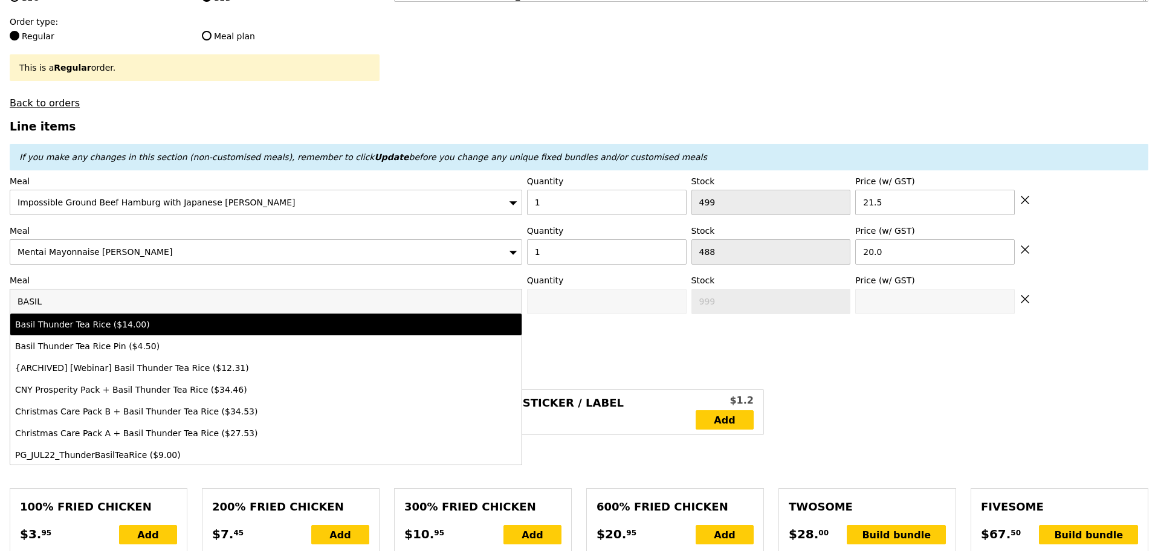
type input "14.0"
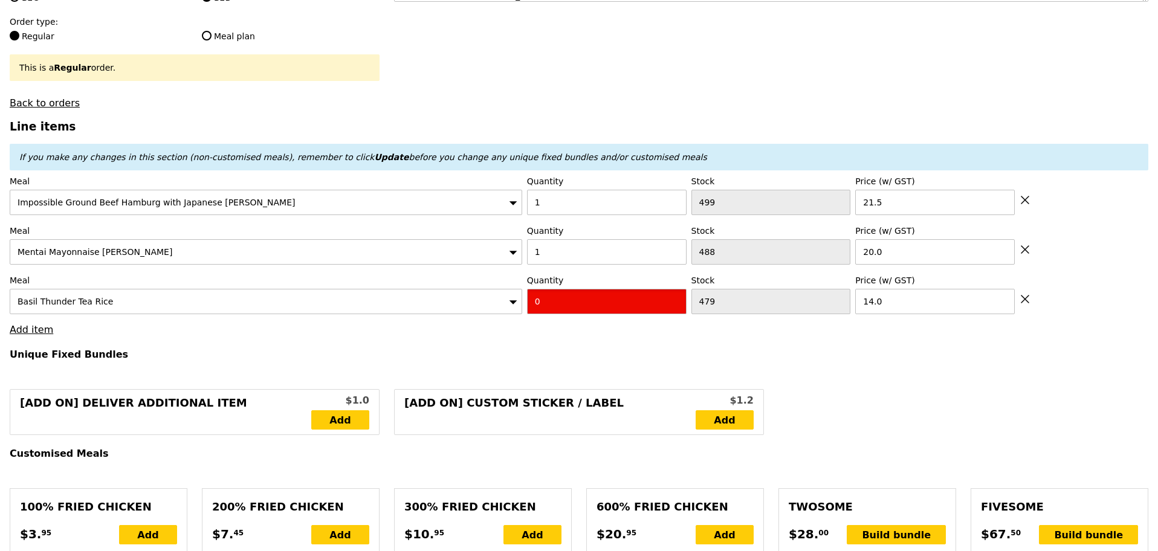
drag, startPoint x: 559, startPoint y: 313, endPoint x: 512, endPoint y: 307, distance: 47.5
click at [512, 307] on div "Meal Basil Thunder Tea Rice Quantity 0 Stock 479 Price (w/ GST) 14.0" at bounding box center [579, 294] width 1138 height 40
type input "Confirm"
type input "1"
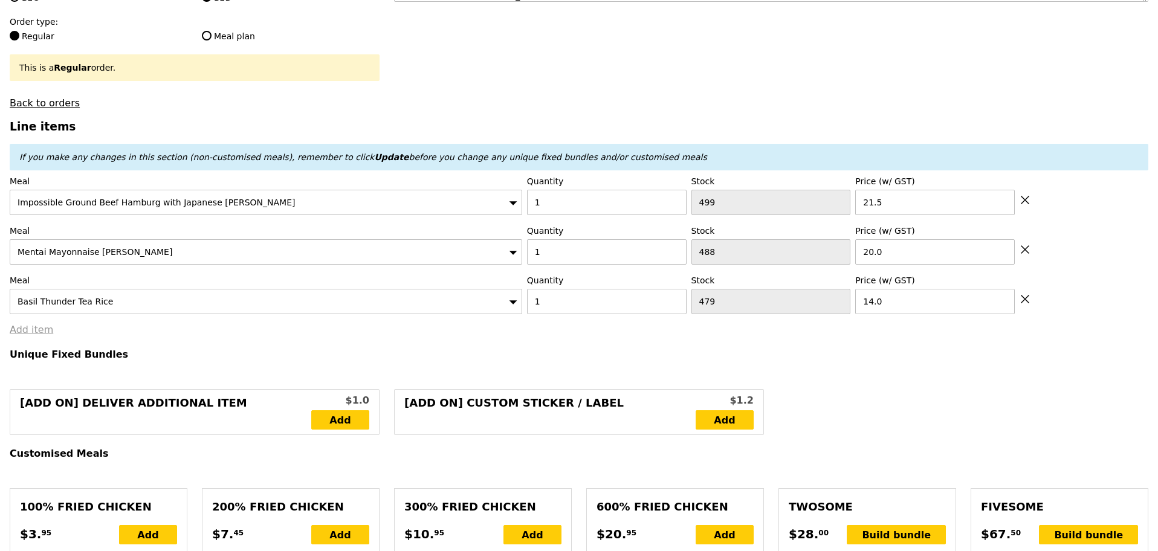
type input "Loading..."
click at [39, 335] on link "Add item" at bounding box center [32, 329] width 44 height 11
type input "55.50"
type input "9.54"
type input "10.40"
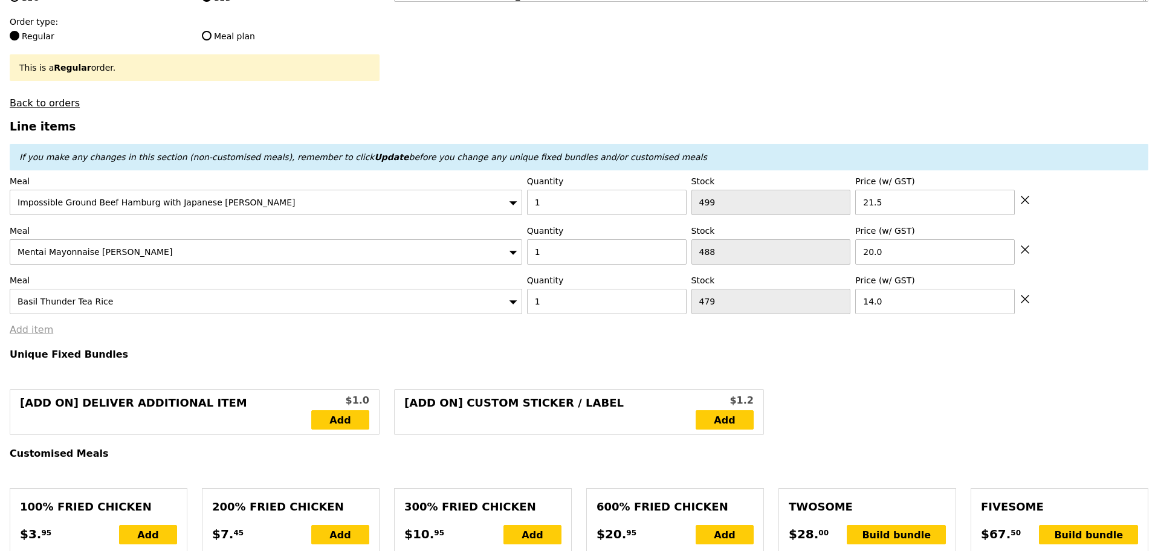
type input "65.90"
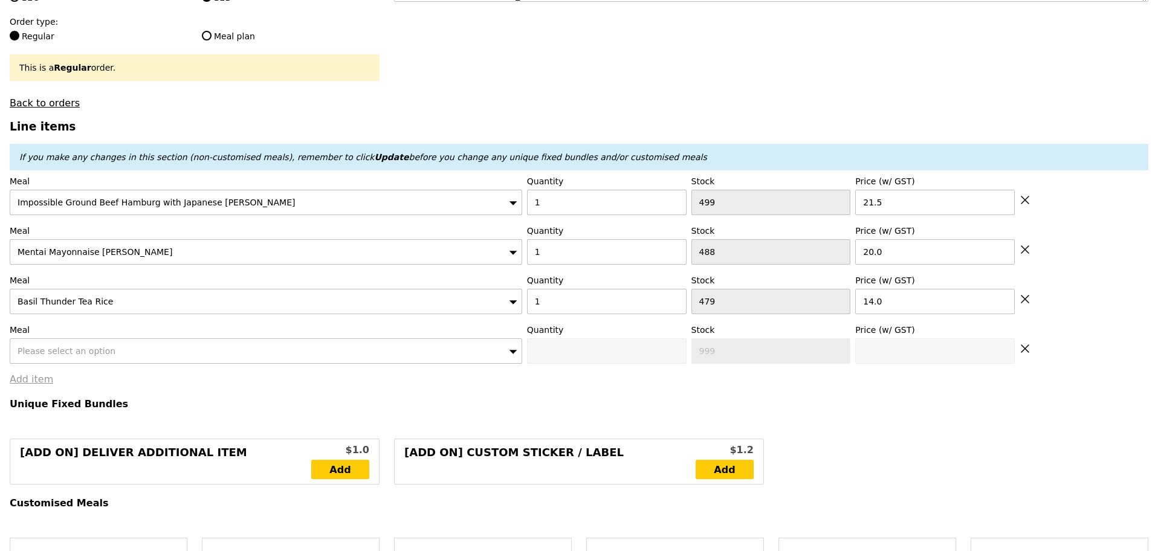
type input "Confirm"
click at [57, 355] on span "Please select an option" at bounding box center [67, 351] width 98 height 10
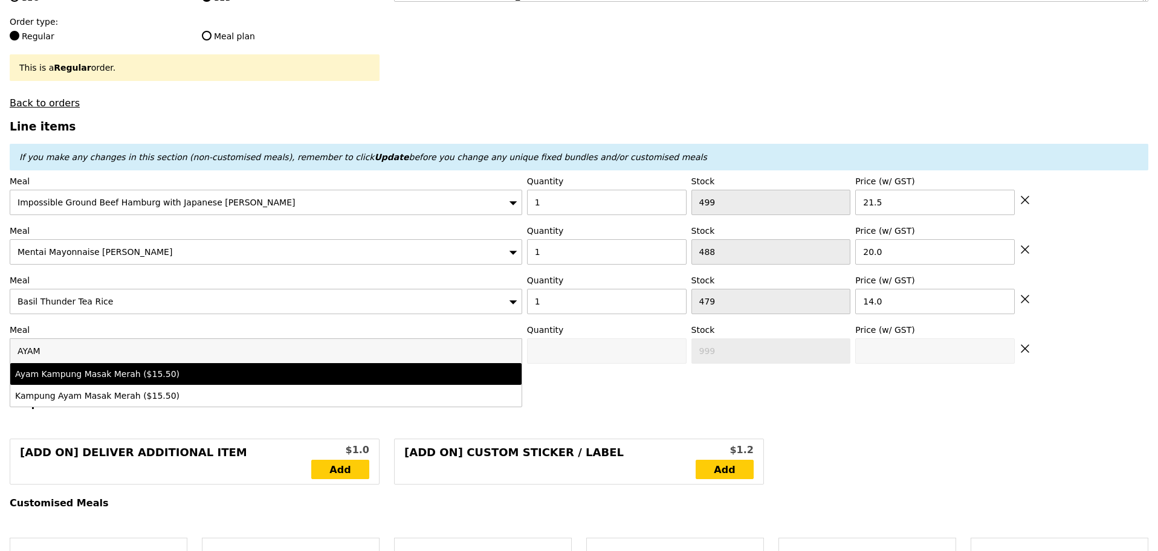
type input "AYAM"
click at [71, 380] on div "Ayam Kampung Masak Merah ($15.50)" at bounding box center [203, 374] width 376 height 12
type input "Confirm anyway"
type input "0"
type input "472"
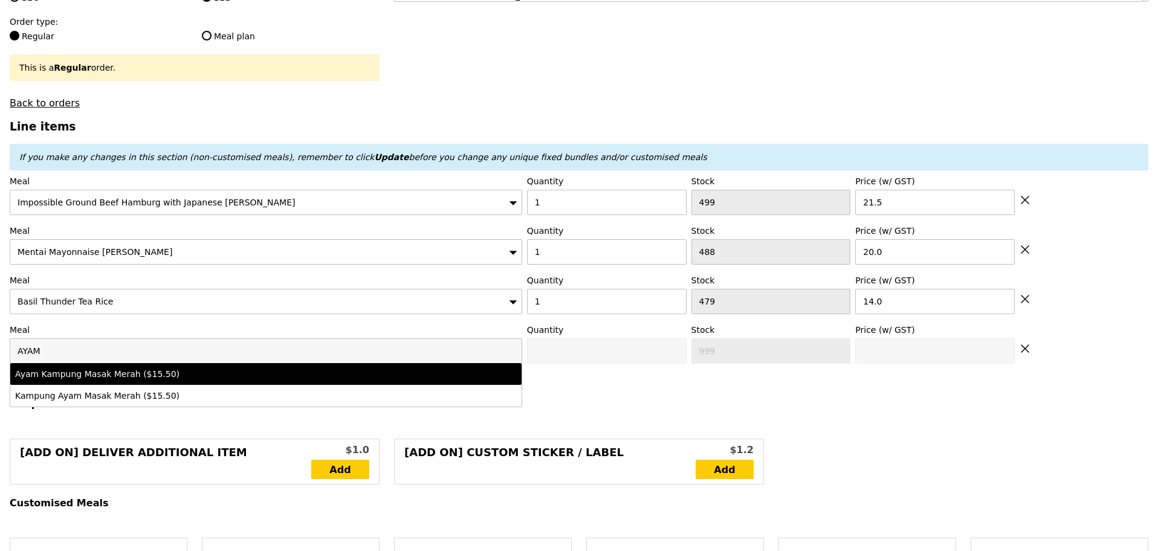
type input "15.5"
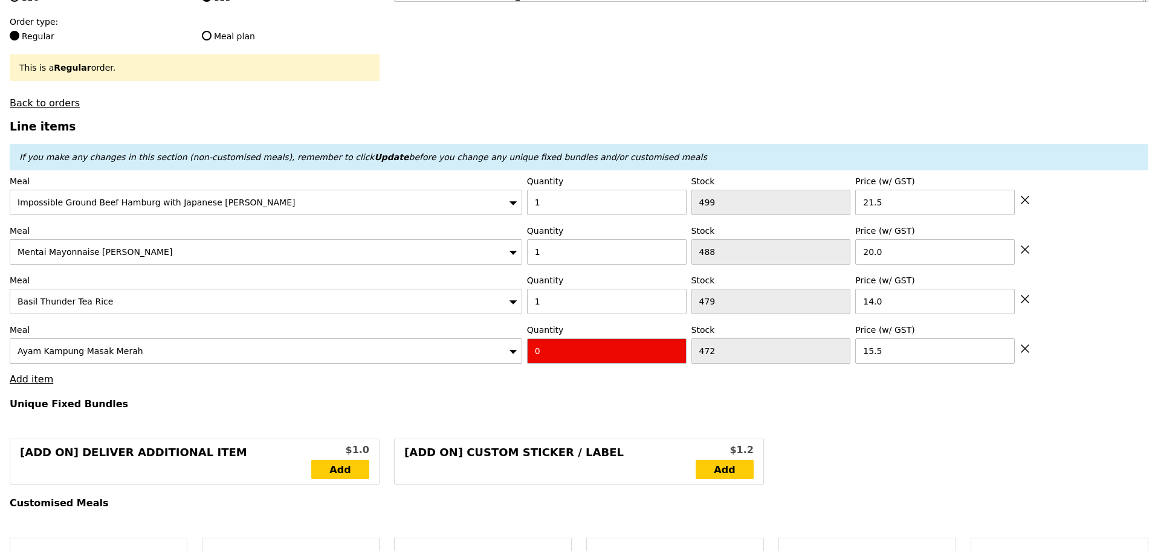
drag, startPoint x: 547, startPoint y: 358, endPoint x: 438, endPoint y: 349, distance: 109.2
click at [438, 349] on div "Meal Ayam Kampung Masak Merah Quantity 0 Stock 472 Price (w/ GST) 15.5" at bounding box center [579, 344] width 1138 height 40
type input "Confirm"
type input "1"
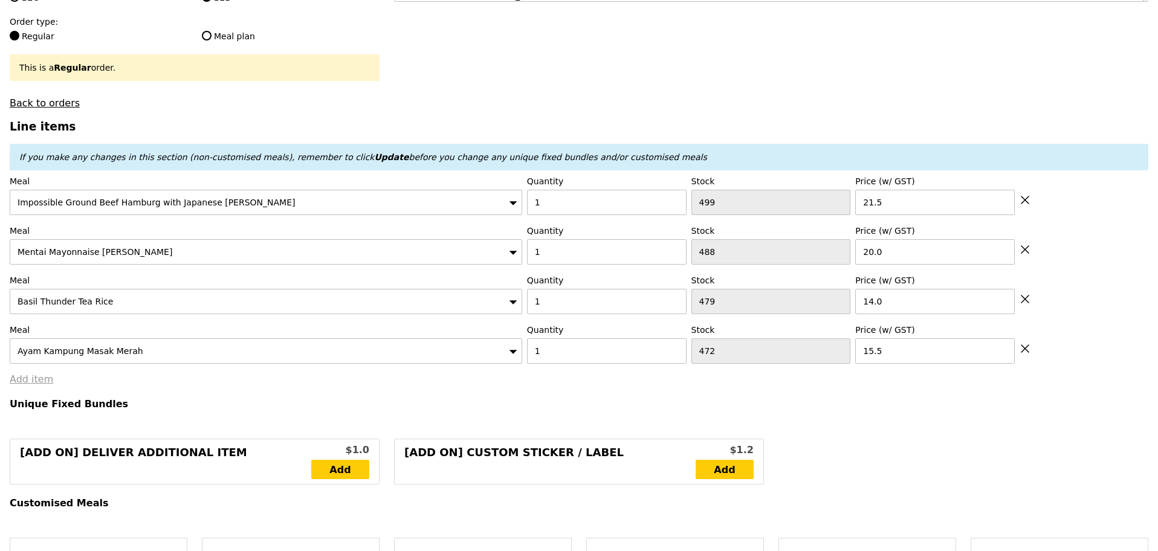
type input "Loading..."
click at [37, 385] on link "Add item" at bounding box center [32, 378] width 44 height 11
type input "71.00"
type input "8.12"
type input "8.85"
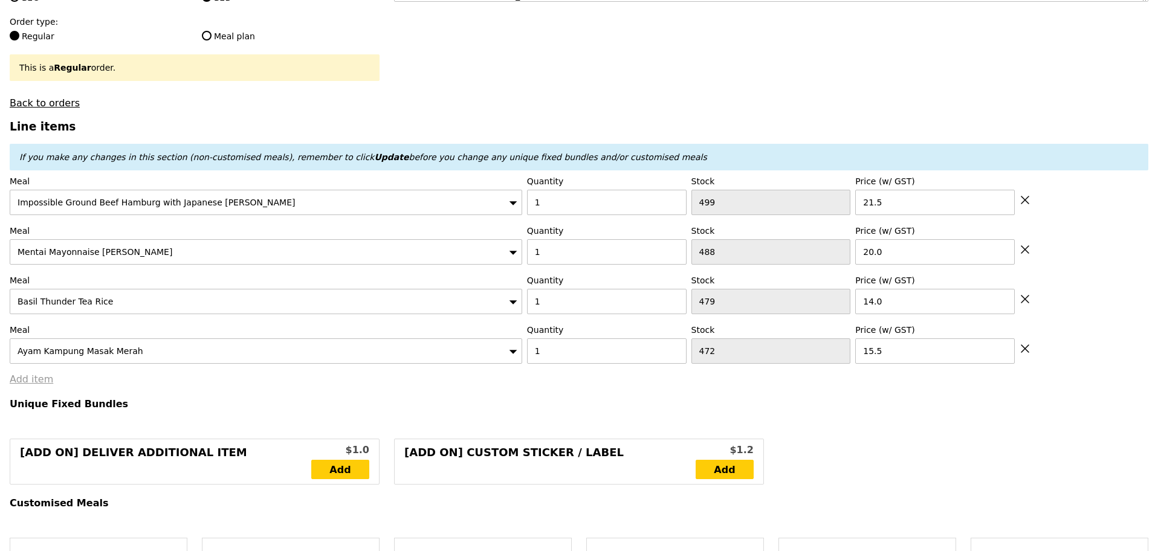
type input "79.85"
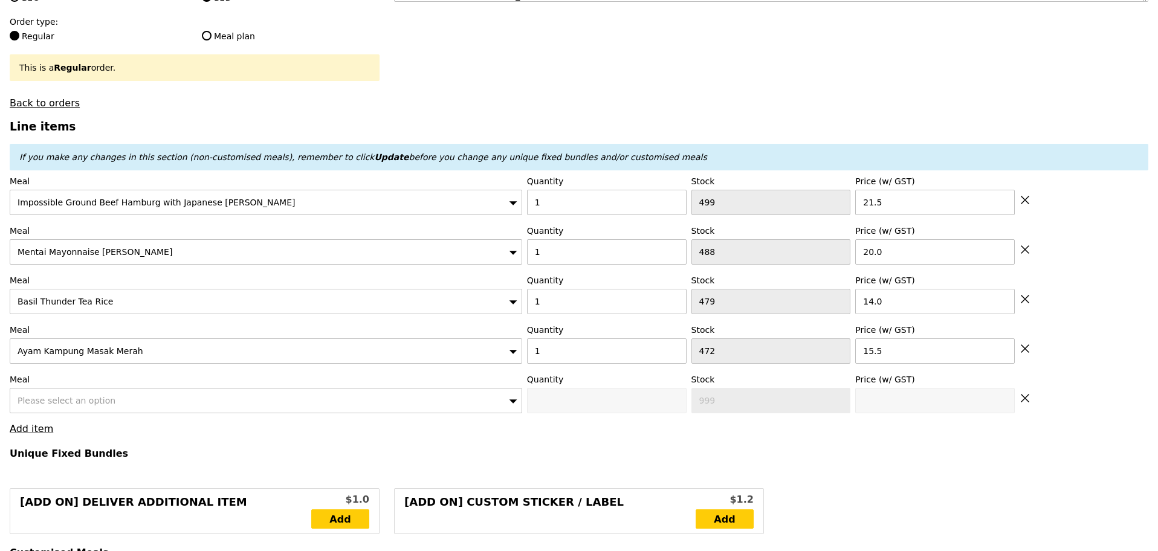
type input "Confirm"
click at [57, 402] on span "Please select an option" at bounding box center [67, 401] width 98 height 10
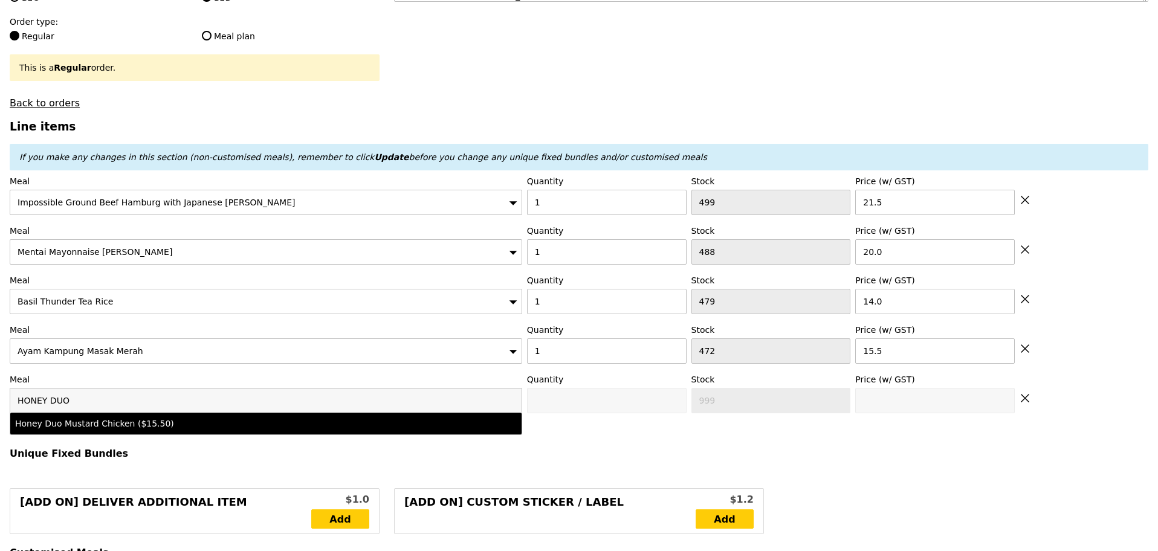
type input "HONEY DUO"
click at [97, 430] on div "Honey Duo Mustard Chicken ($15.50)" at bounding box center [203, 424] width 376 height 12
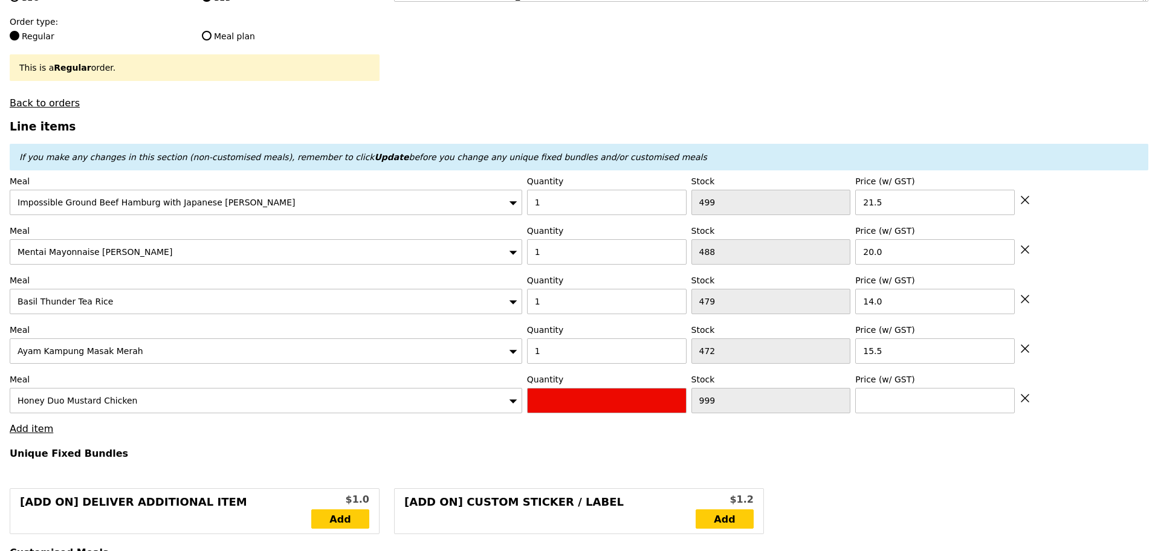
type input "Confirm anyway"
type input "0"
type input "446"
type input "15.5"
drag, startPoint x: 546, startPoint y: 407, endPoint x: 502, endPoint y: 407, distance: 44.1
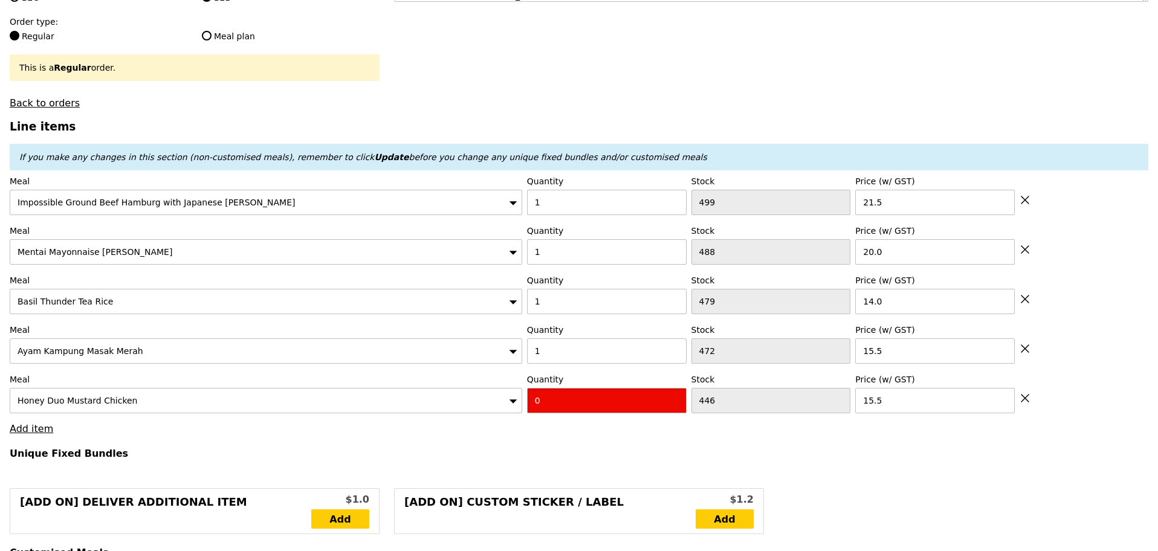
click at [502, 407] on div "Meal Honey Duo Mustard Chicken Quantity 0 Stock 446 Price (w/ GST) 15.5" at bounding box center [579, 393] width 1138 height 40
type input "Confirm"
type input "1"
type input "Loading..."
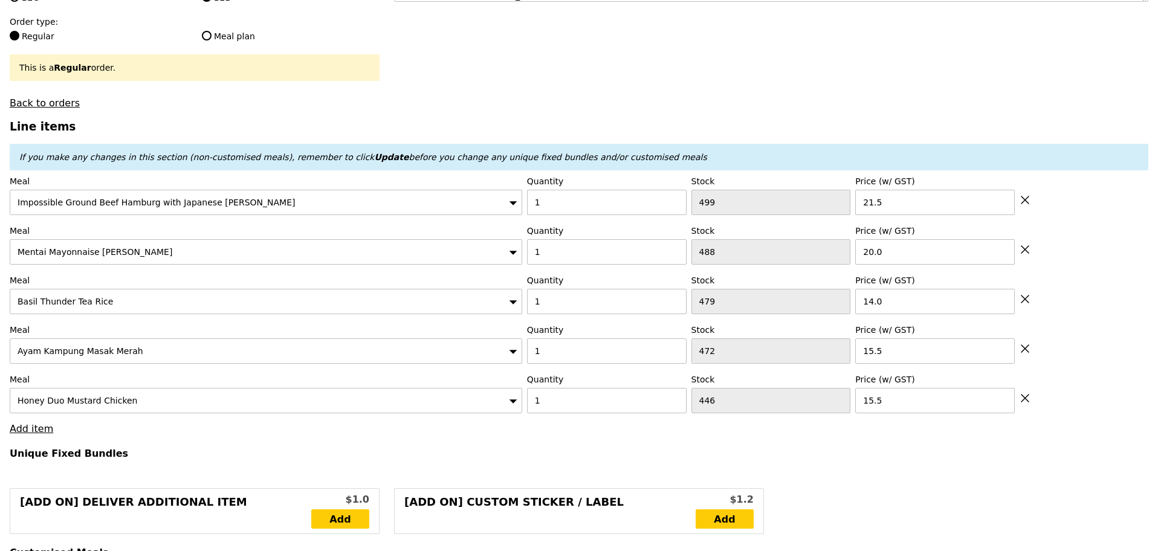
type input "86.50"
type input "6.70"
type input "7.30"
type input "93.80"
type input "Confirm"
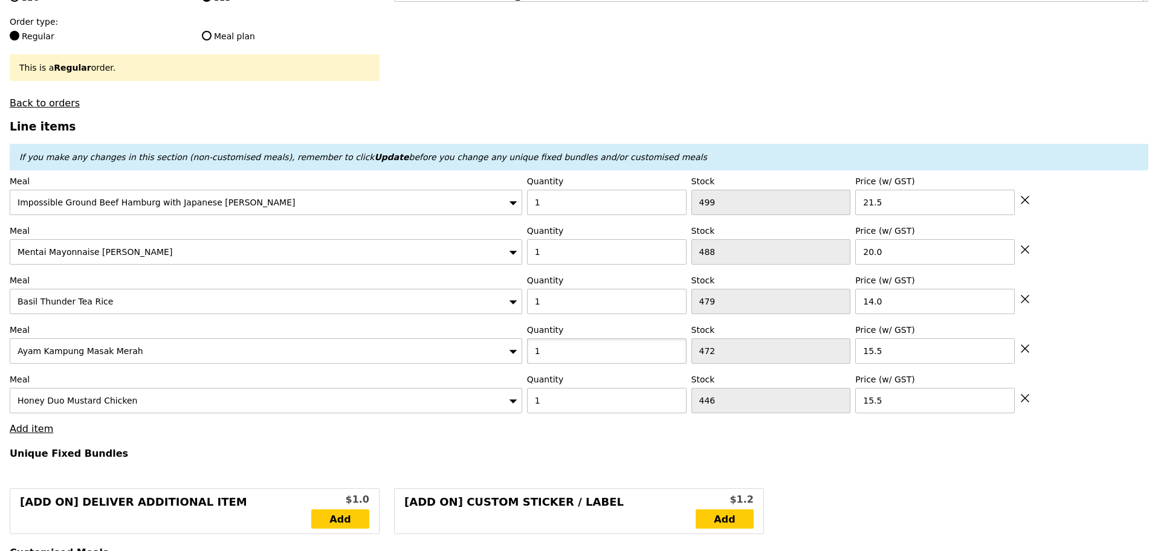
drag, startPoint x: 567, startPoint y: 359, endPoint x: 434, endPoint y: 392, distance: 136.9
click at [448, 351] on div "Meal Ayam Kampung Masak Merah Quantity 1 Stock 472 Price (w/ GST) 15.5" at bounding box center [579, 344] width 1138 height 40
type input "3"
type input "Loading..."
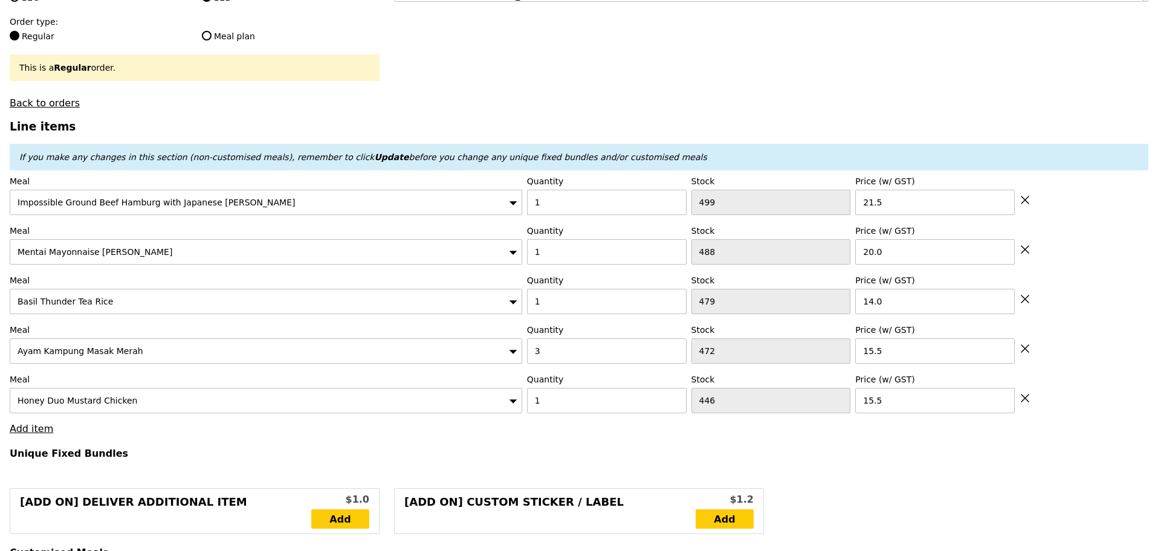
type input "117.50"
type input "3.85"
type input "4.20"
type input "121.70"
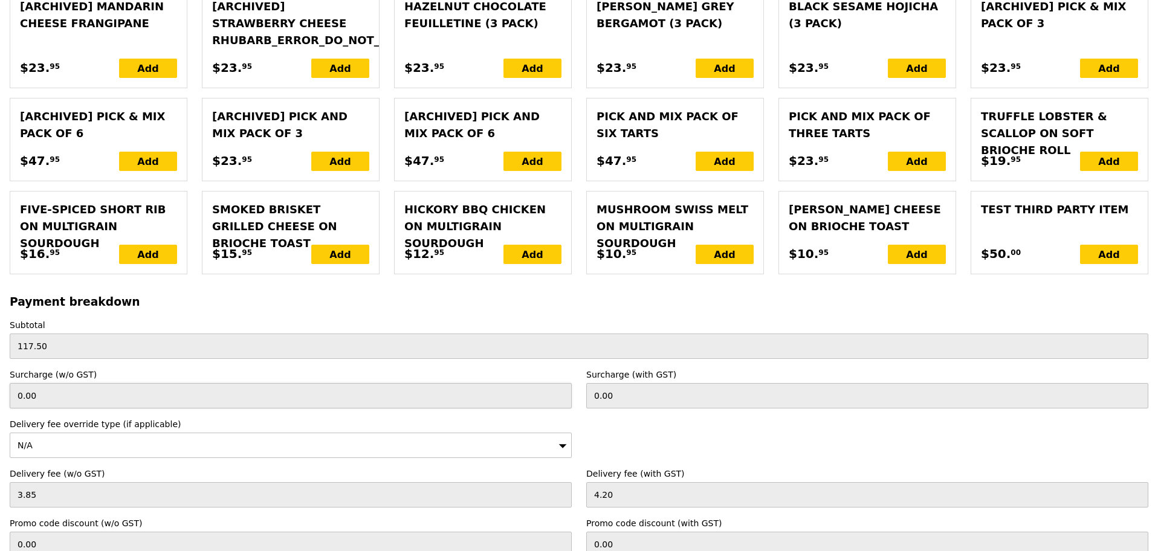
scroll to position [2842, 0]
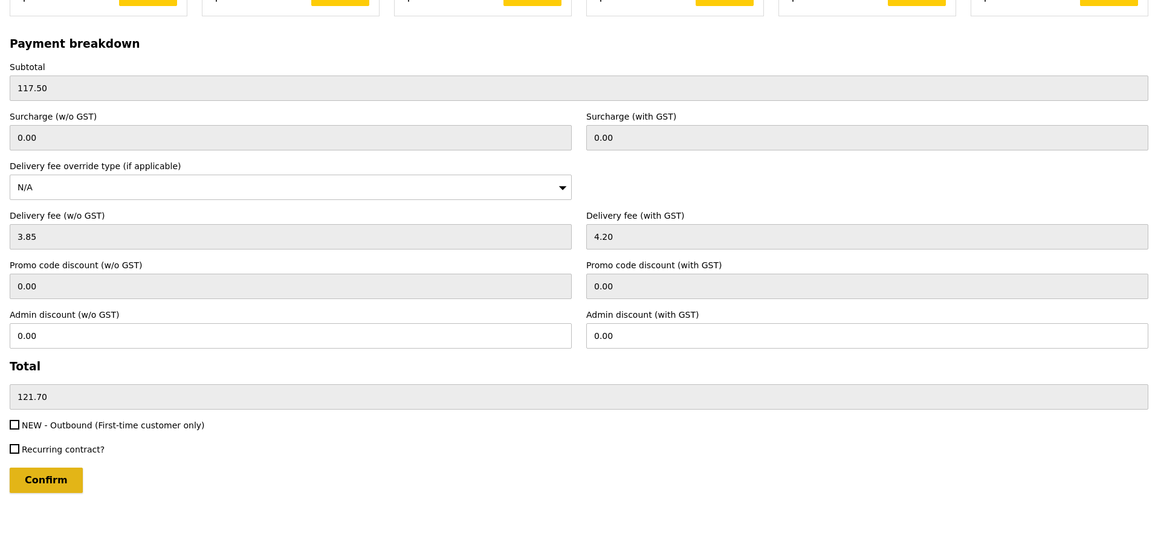
click at [69, 477] on input "Confirm" at bounding box center [46, 480] width 73 height 25
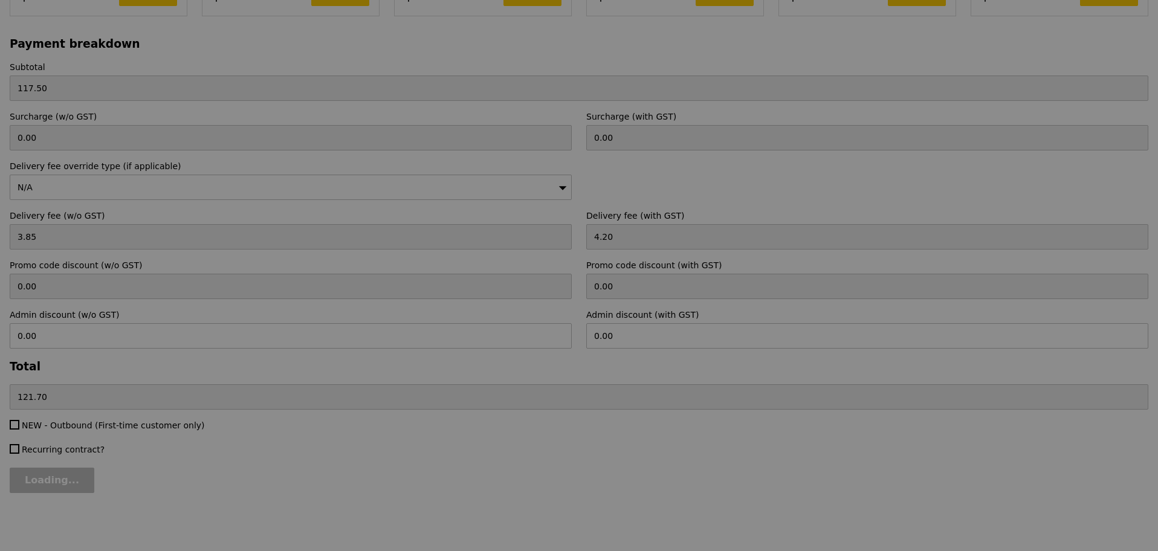
type input "Loading..."
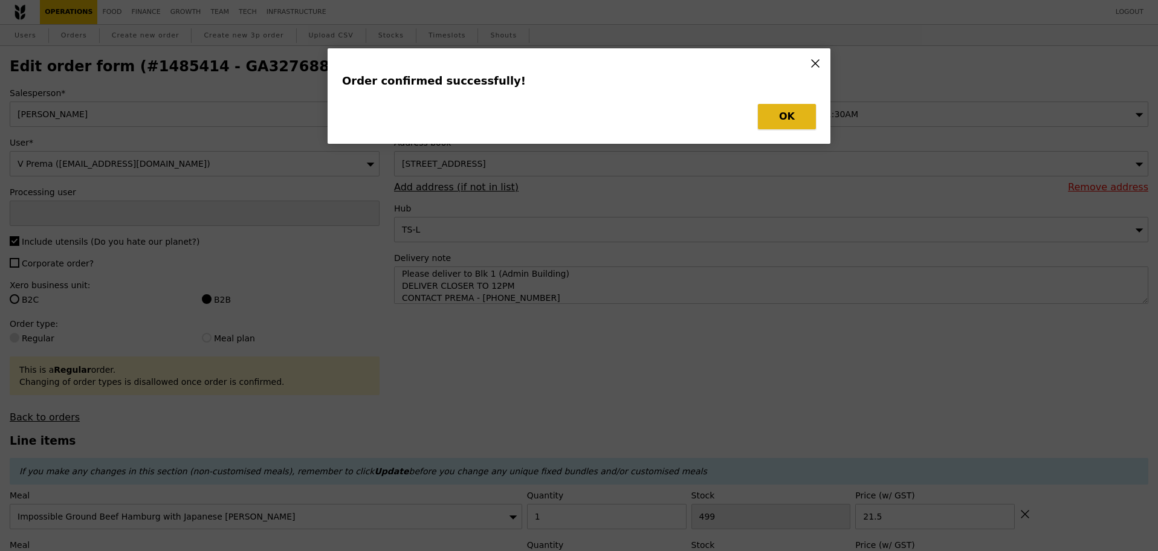
click at [795, 117] on button "OK" at bounding box center [787, 116] width 58 height 25
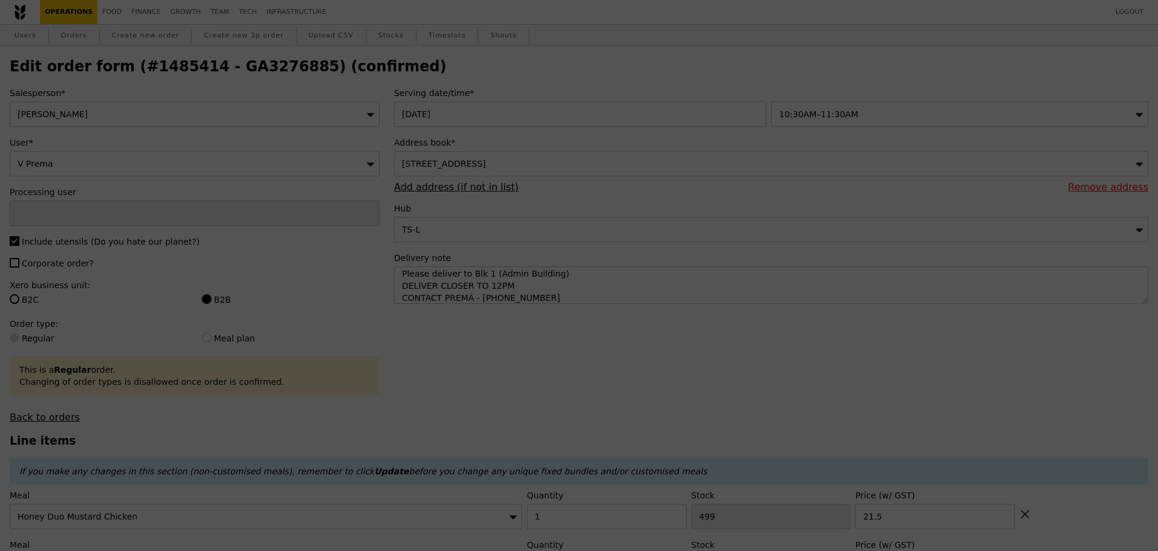
type input "[PERSON_NAME]"
type input "Loading..."
type input "446"
type input "15.50"
type input "3"
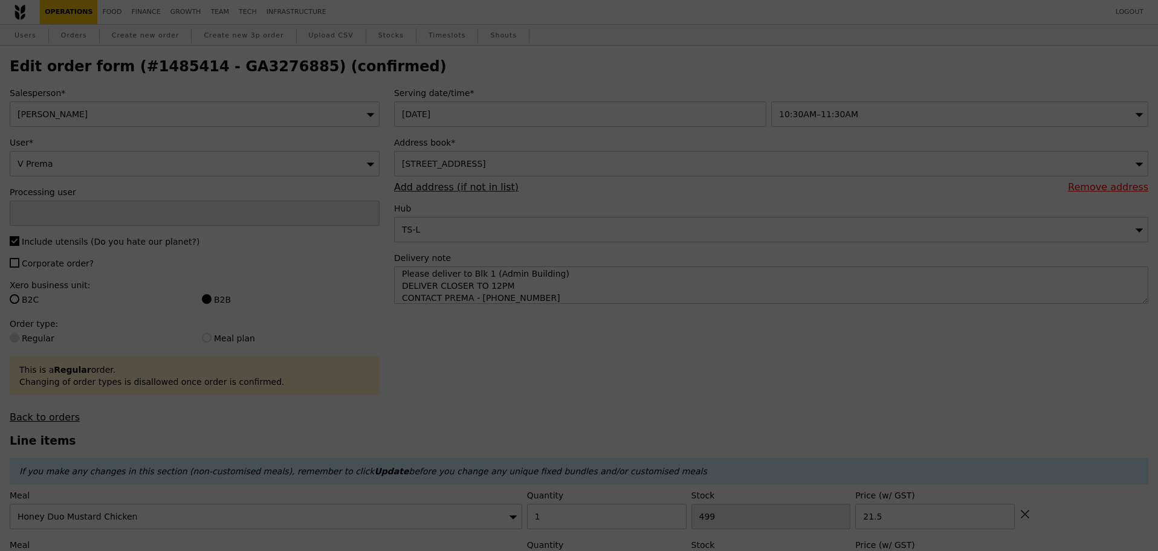
type input "472"
type input "15.50"
type input "14.00"
type input "1"
type input "488"
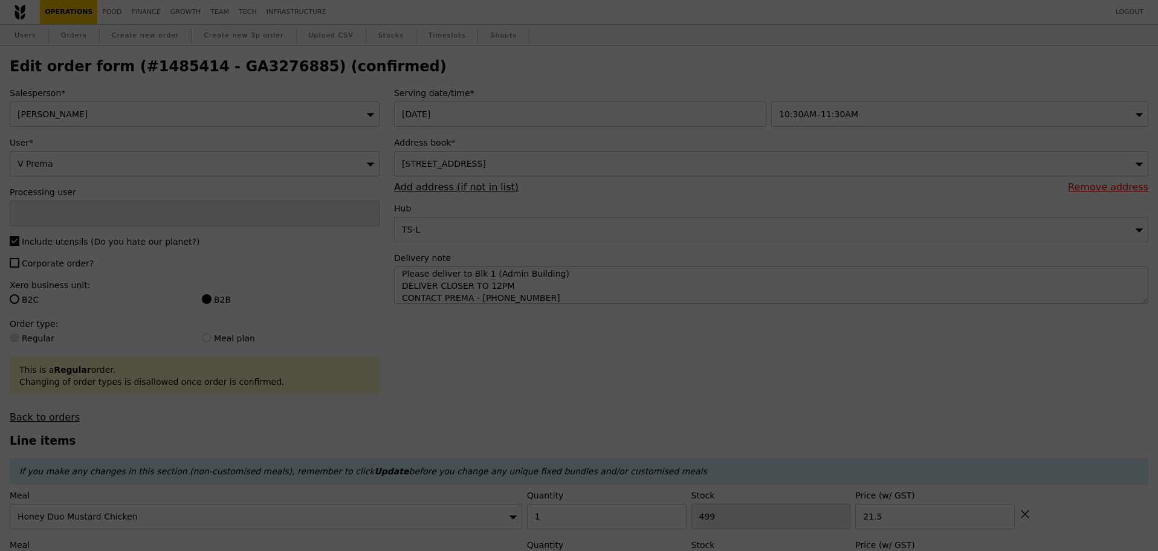
type input "20.00"
type input "499"
type input "21.50"
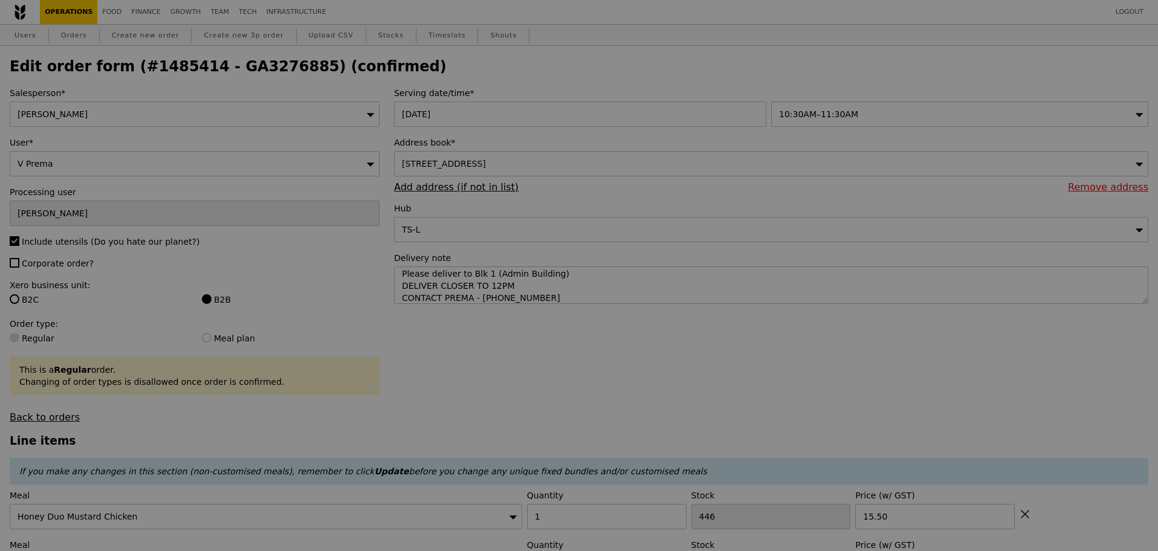
click at [244, 71] on div at bounding box center [579, 275] width 1158 height 551
type input "445"
type input "469"
type input "478"
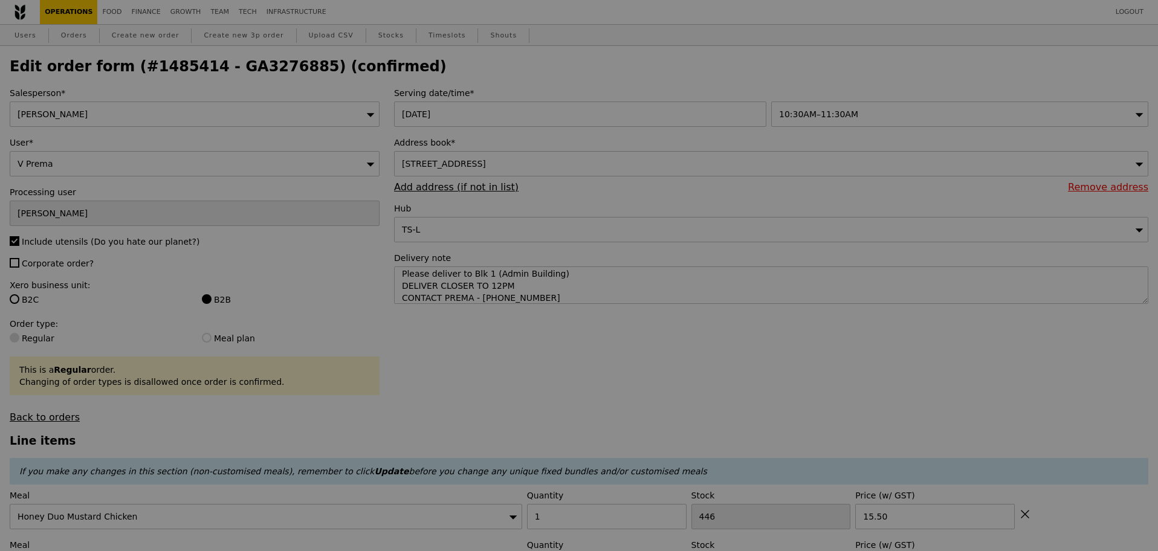
type input "487"
type input "498"
type input "Update"
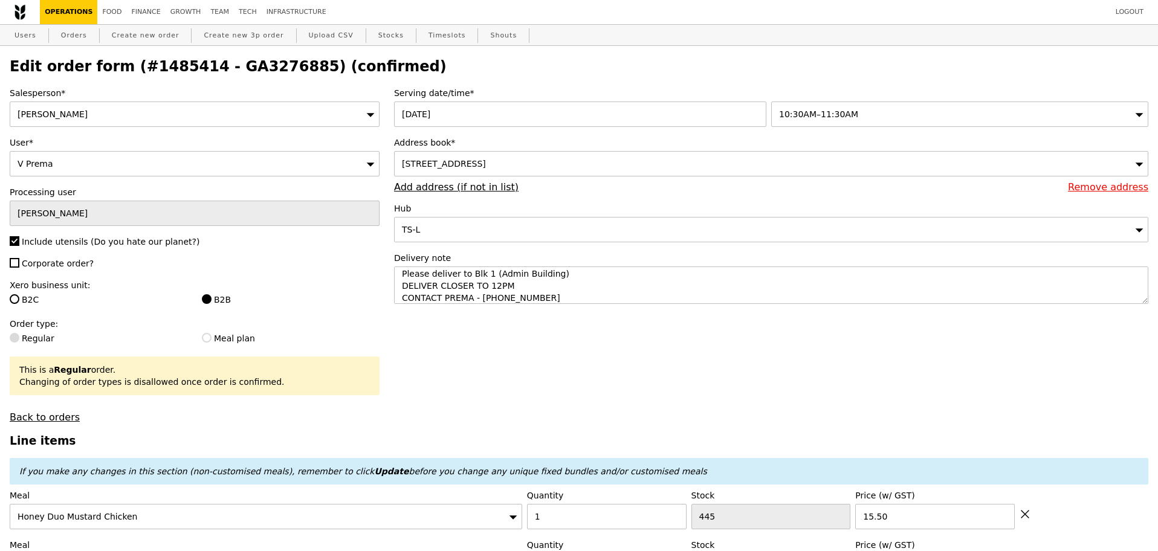
click at [244, 71] on h2 "Edit order form (#1485414 - GA3276885) (confirmed)" at bounding box center [579, 66] width 1138 height 17
copy h2 "GA3276885"
click at [74, 37] on link "Orders" at bounding box center [74, 36] width 36 height 22
select select "100"
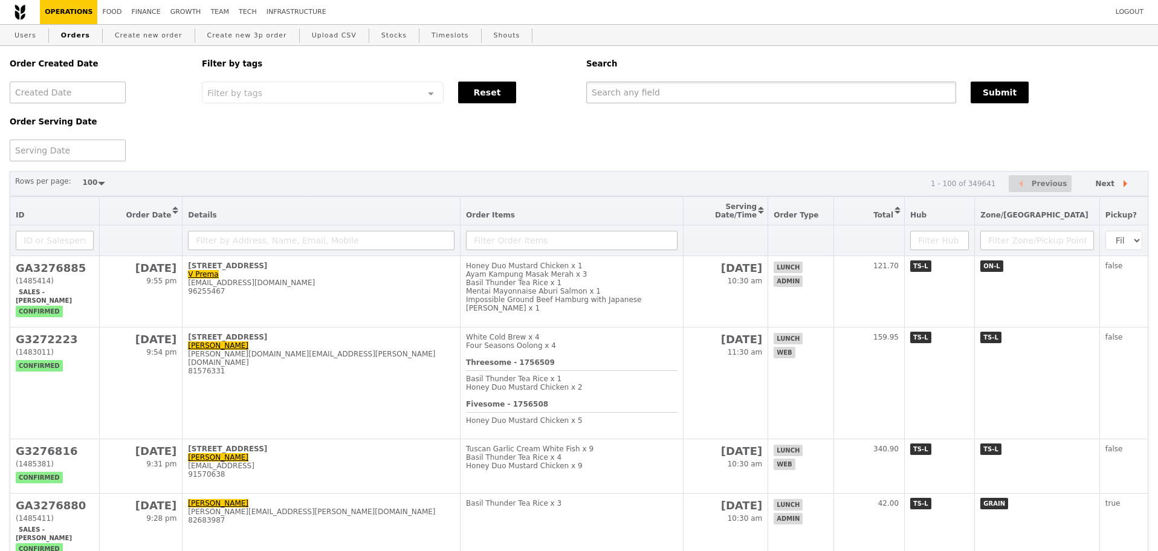
click at [638, 102] on input "text" at bounding box center [771, 93] width 370 height 22
paste input "GA3276885"
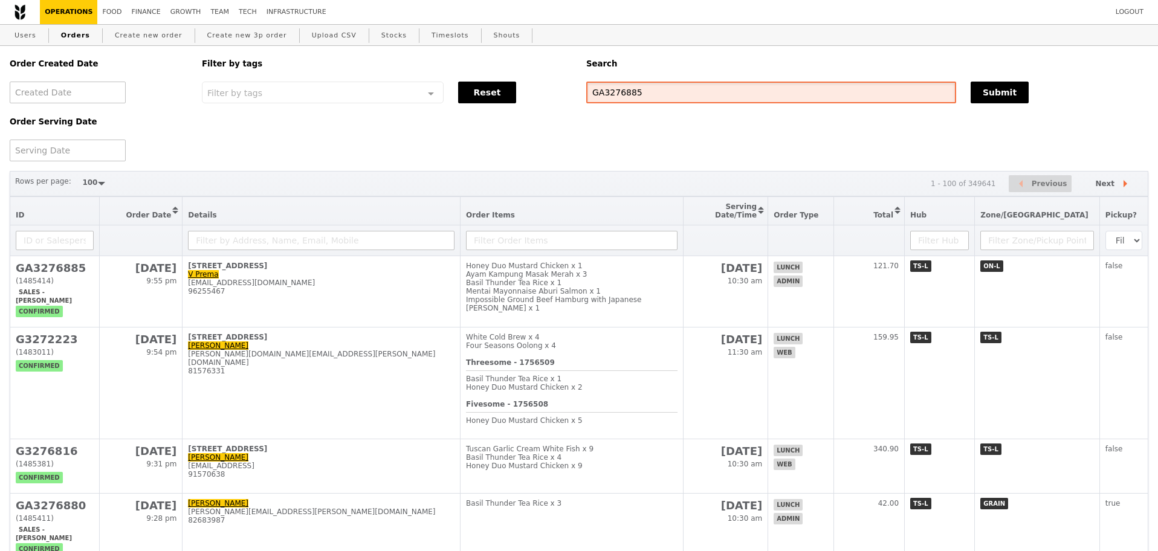
type input "GA3276885"
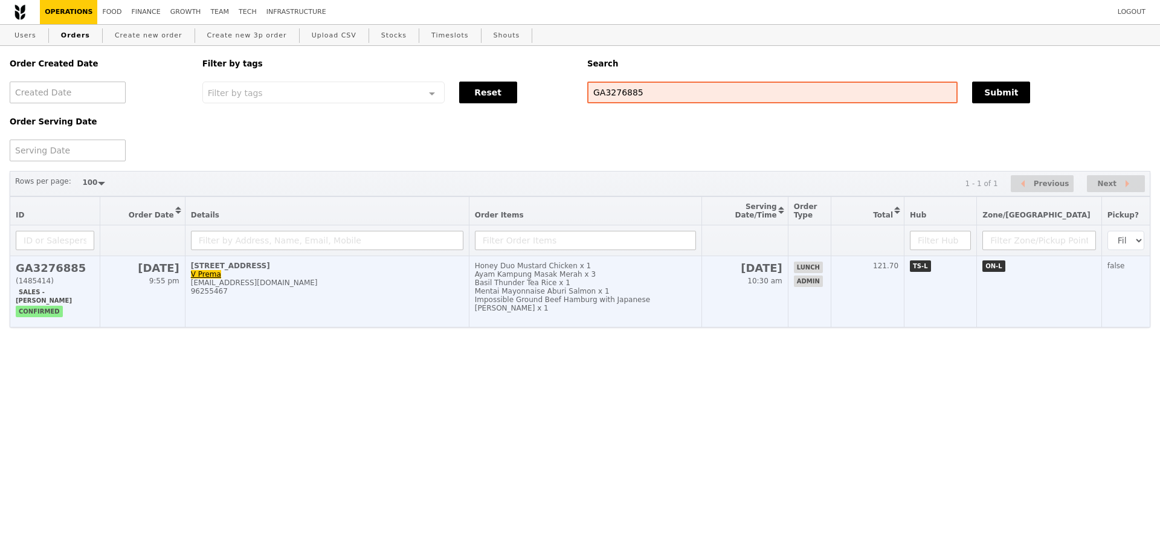
click at [363, 287] on div "[EMAIL_ADDRESS][DOMAIN_NAME]" at bounding box center [327, 283] width 273 height 8
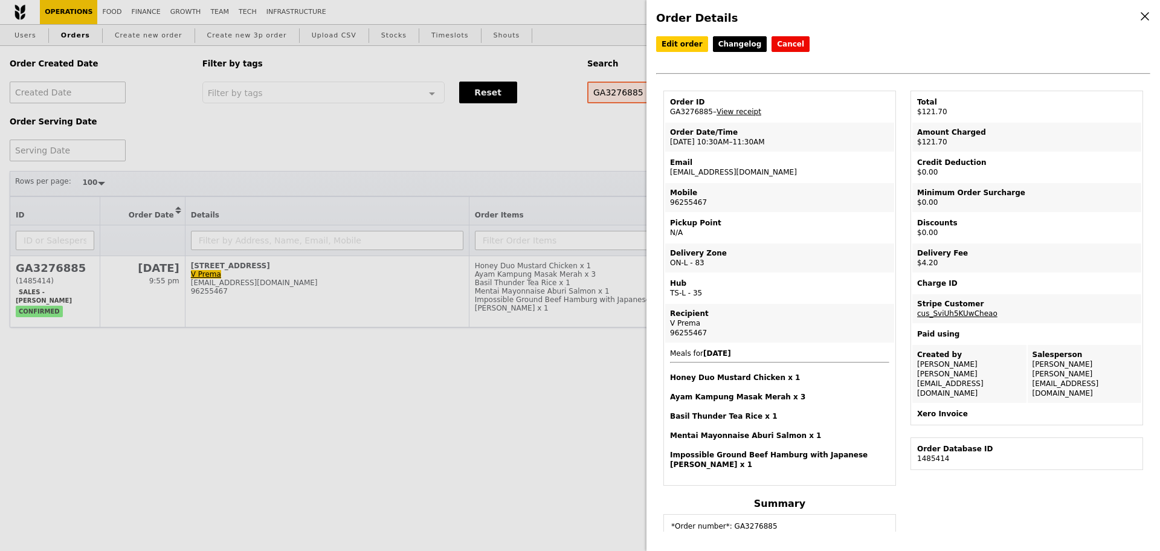
click at [401, 147] on div "Order Details Edit order Changelog Cancel Order ID GA3276885 – View receipt Ord…" at bounding box center [580, 275] width 1160 height 551
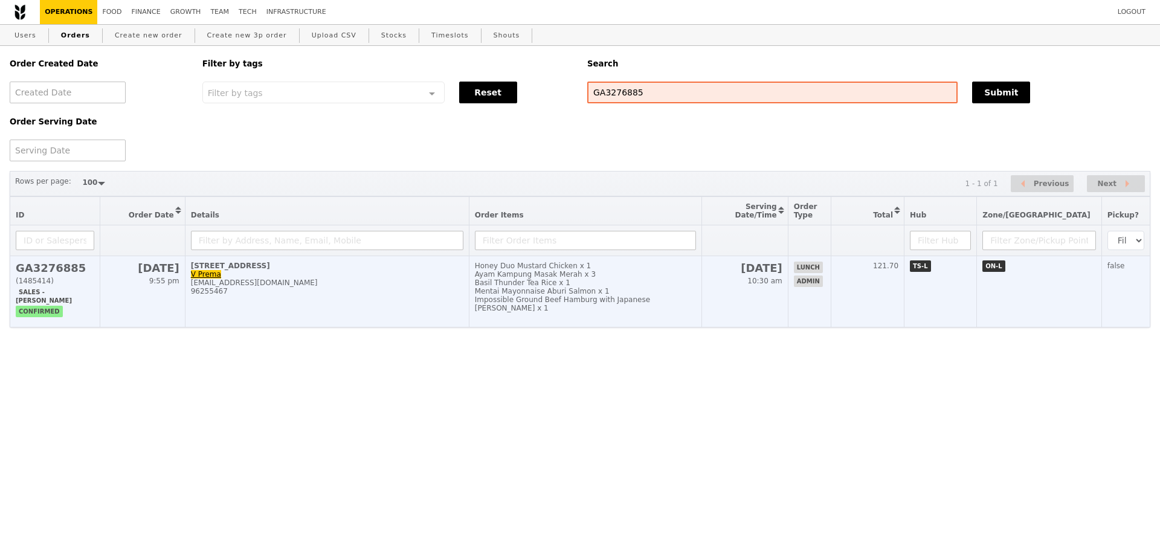
click at [296, 270] on div "[STREET_ADDRESS]" at bounding box center [327, 266] width 273 height 8
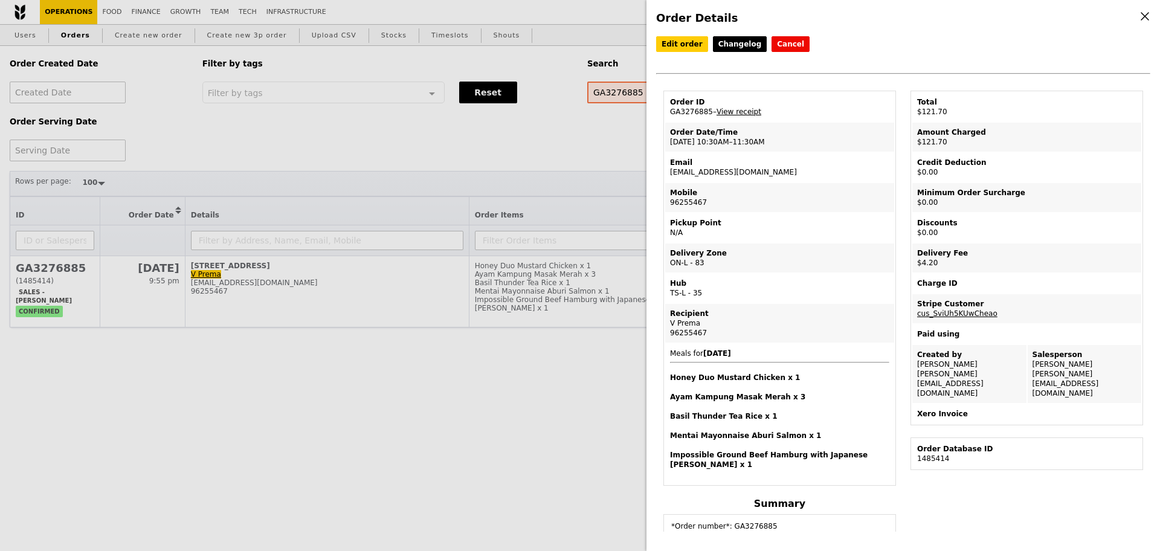
click at [726, 116] on link "View receipt" at bounding box center [739, 112] width 45 height 8
click at [579, 168] on div "Order Details Edit order Changelog Cancel Order ID GA3276885 – View receipt Ord…" at bounding box center [580, 275] width 1160 height 551
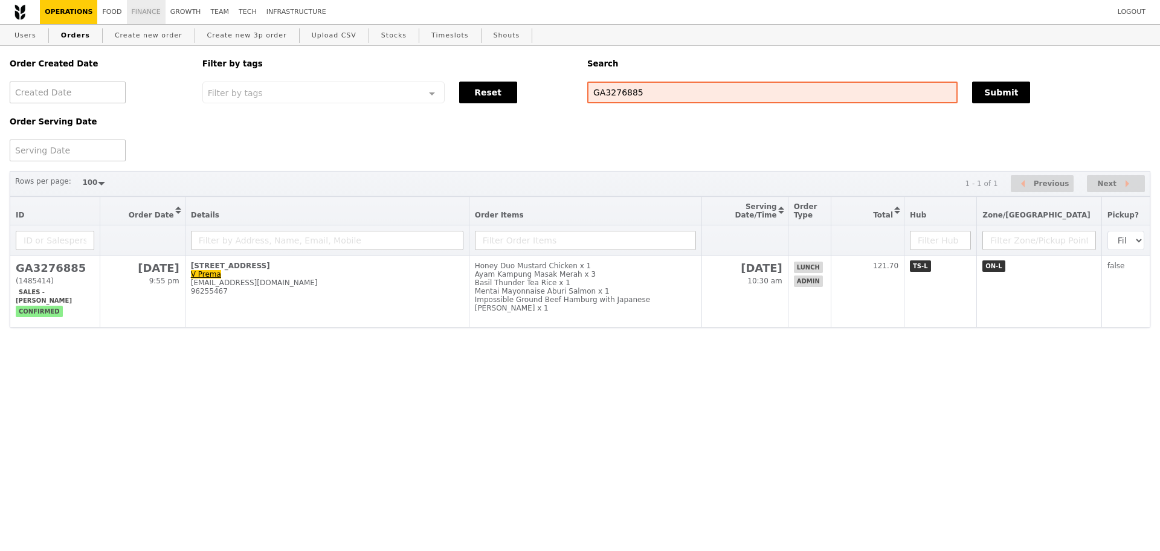
click at [151, 10] on link "Finance" at bounding box center [146, 12] width 39 height 24
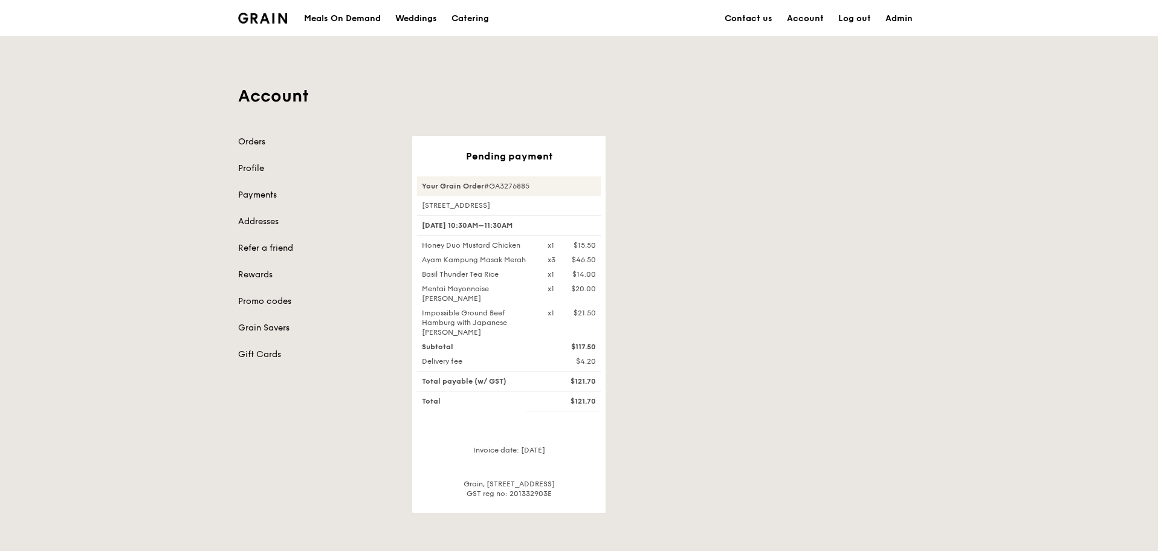
click at [1035, 200] on div "Account Orders Profile Payments Addresses Refer a friend Rewards Promo codes Gr…" at bounding box center [579, 274] width 1158 height 477
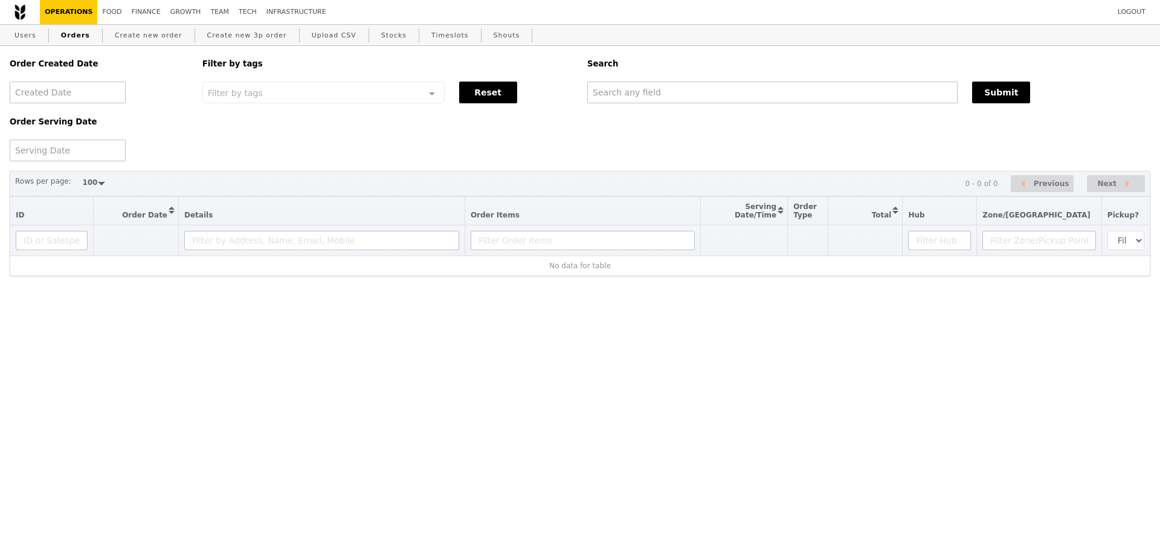
select select "100"
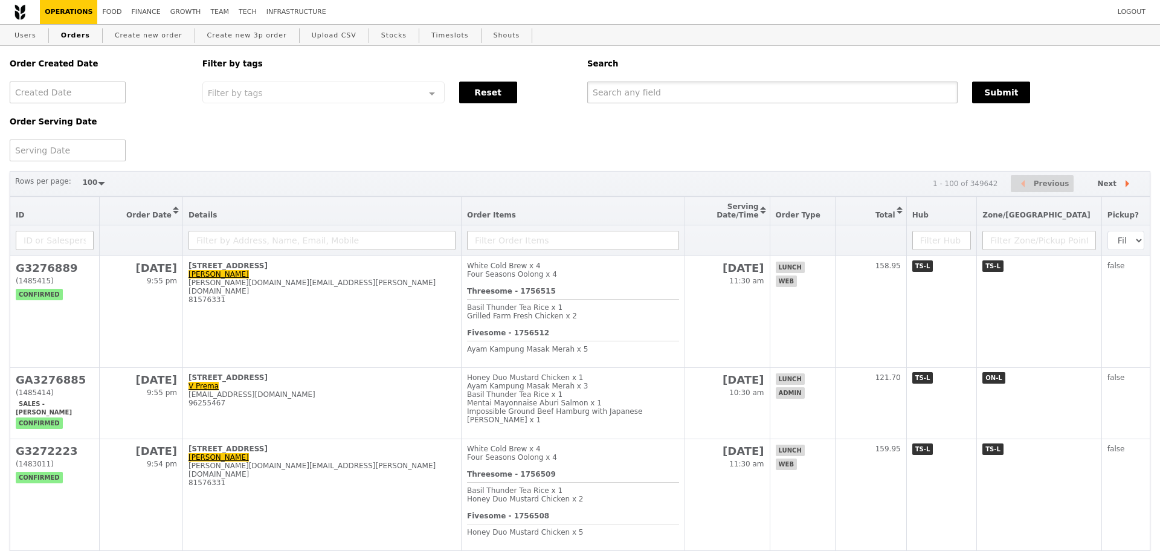
click at [661, 103] on input "text" at bounding box center [772, 93] width 370 height 22
paste input "[EMAIL_ADDRESS][DOMAIN_NAME]"
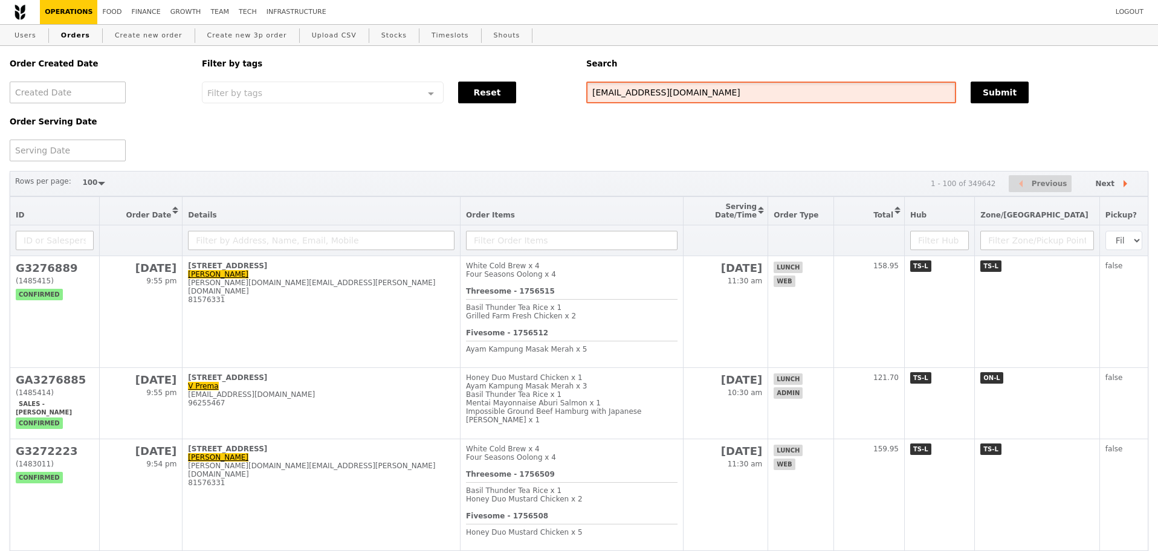
type input "[EMAIL_ADDRESS][DOMAIN_NAME]"
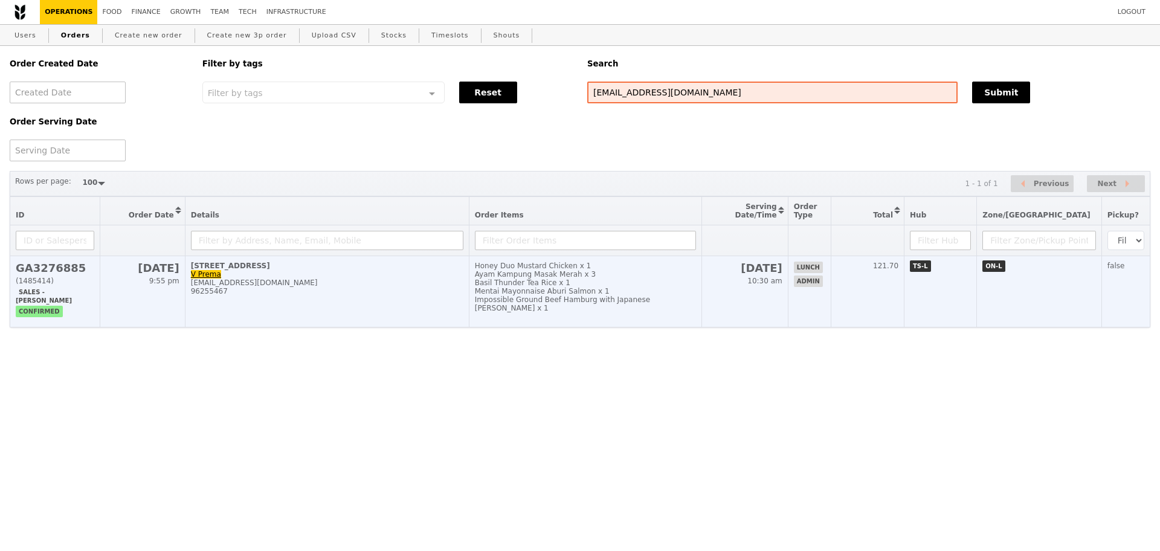
click at [448, 287] on div "[EMAIL_ADDRESS][DOMAIN_NAME]" at bounding box center [327, 283] width 273 height 8
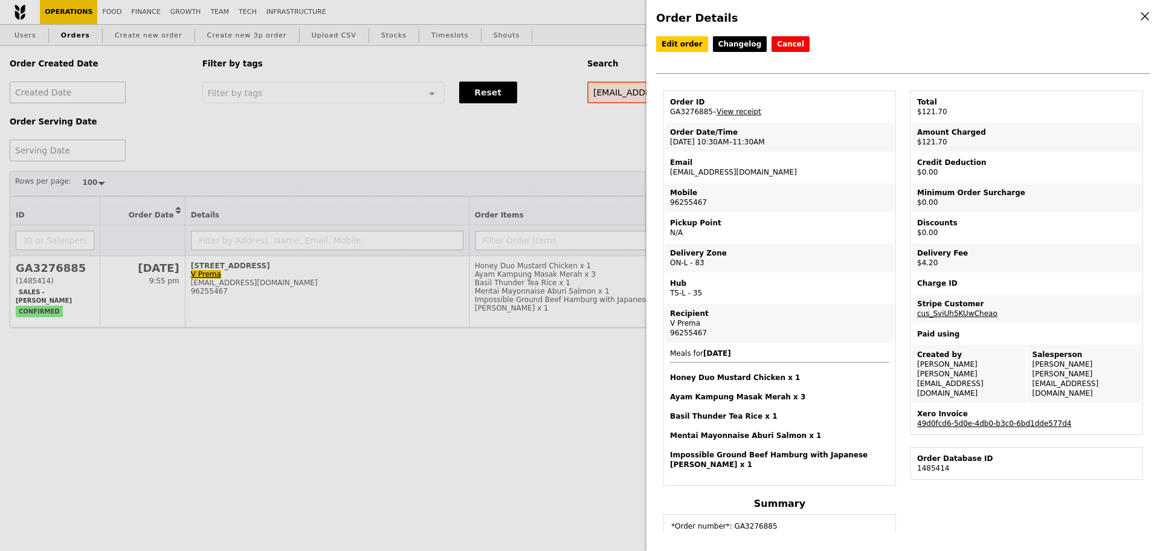
click at [974, 419] on link "49d0fcd6-5d0e-4db0-b3c0-6bd1dde577d4" at bounding box center [994, 423] width 154 height 8
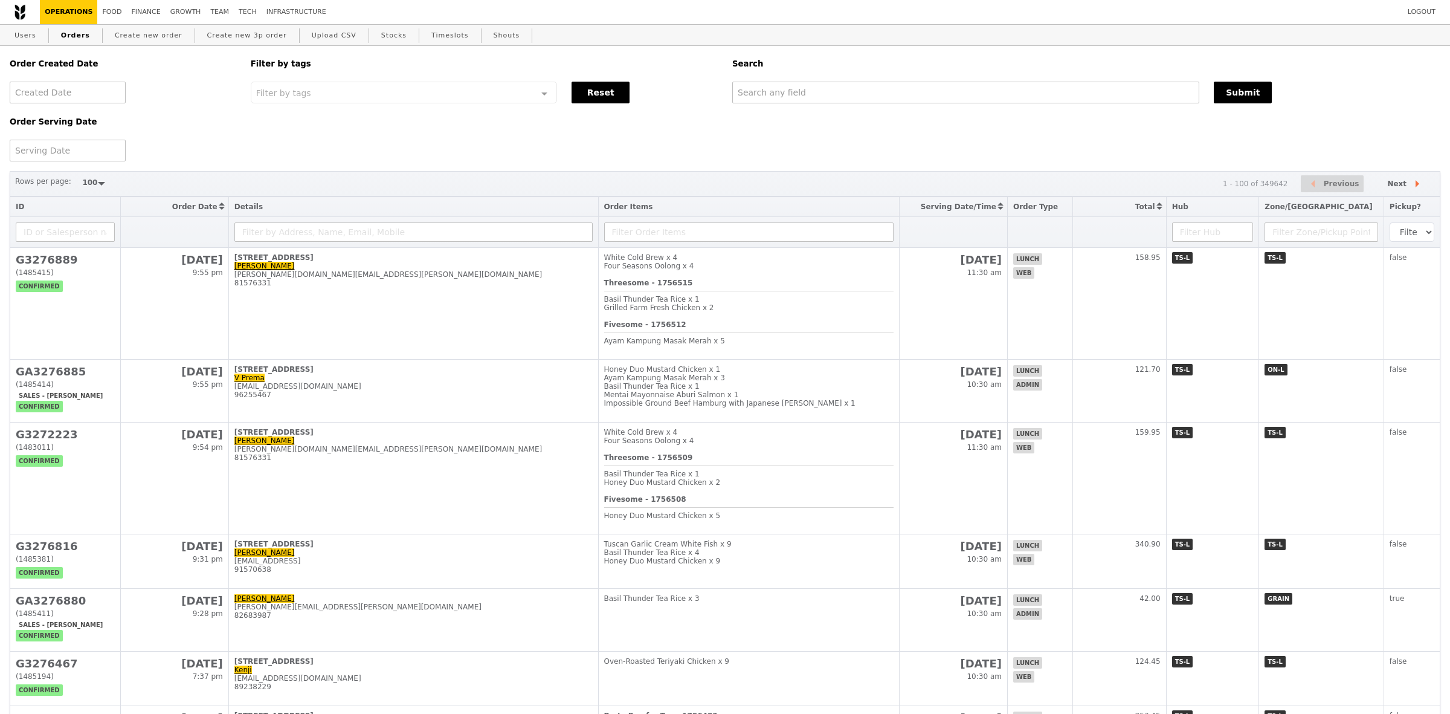
select select "100"
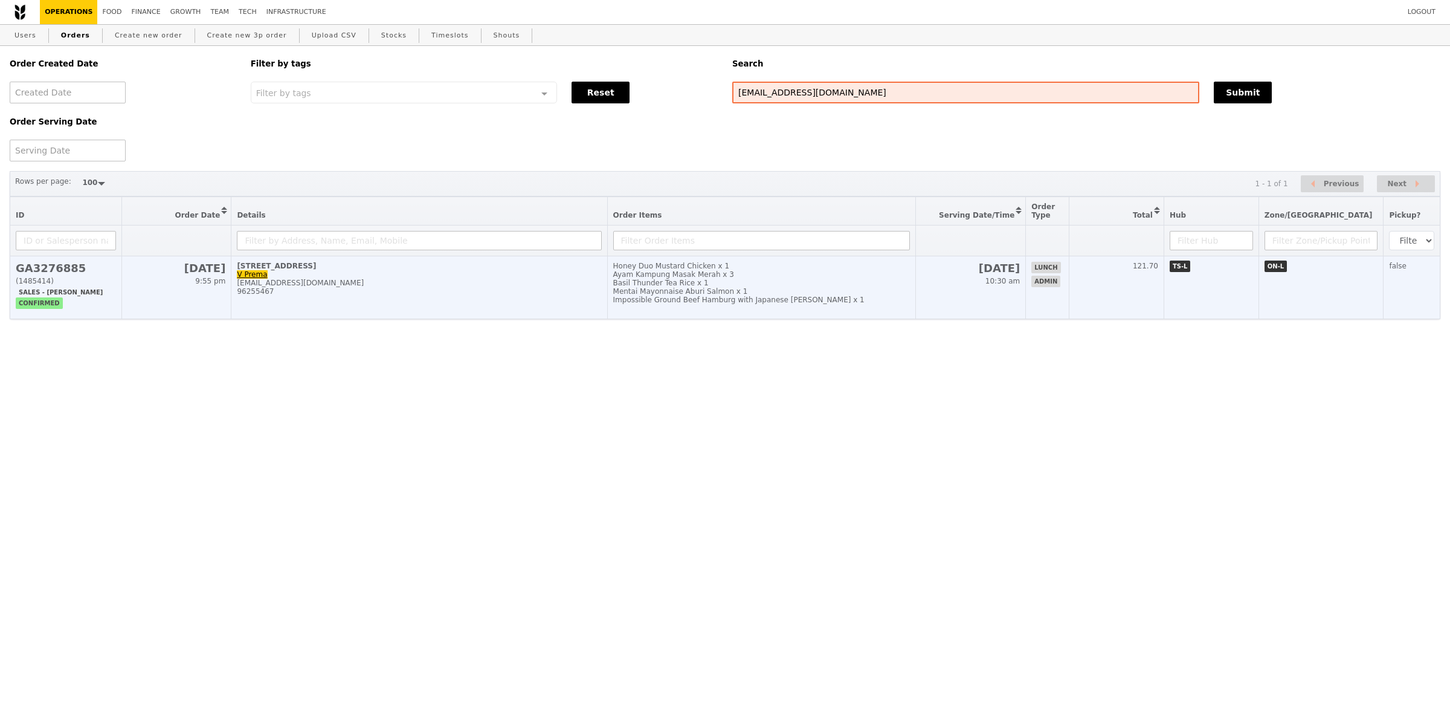
click at [436, 296] on div "96255467" at bounding box center [419, 291] width 364 height 8
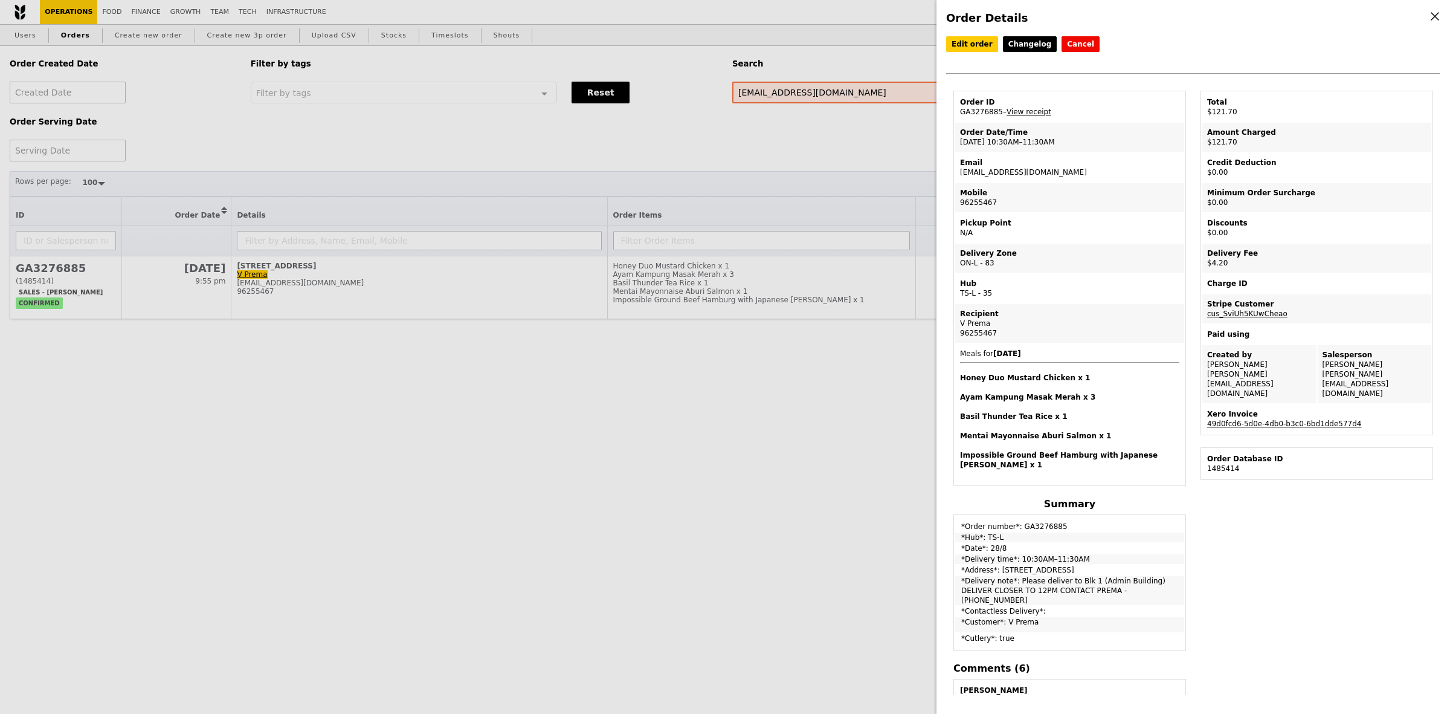
click at [389, 283] on div "Order Details Edit order Changelog Cancel Order ID GA3276885 – View receipt Ord…" at bounding box center [725, 357] width 1450 height 714
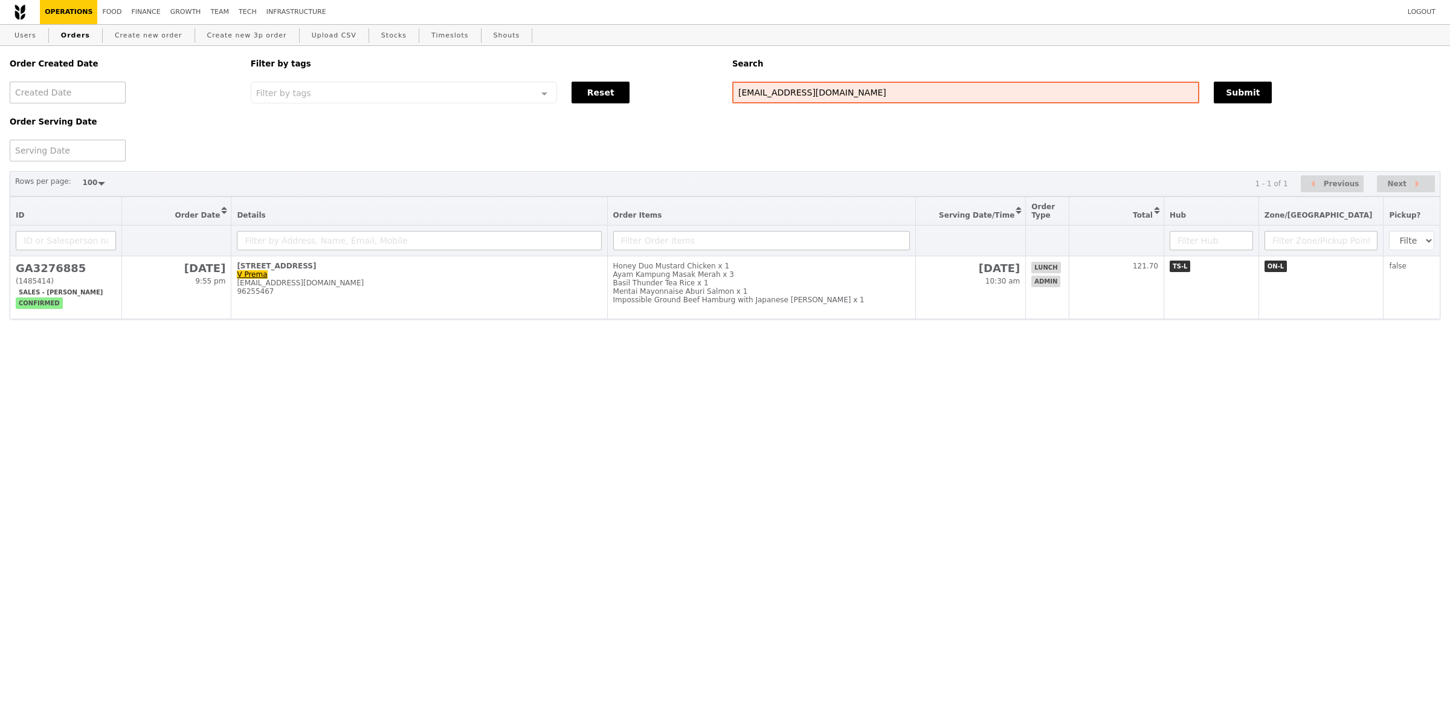
click at [389, 283] on td "535 Clementi Road V Prema prema_v@np.edu.sg 96255467" at bounding box center [419, 287] width 376 height 63
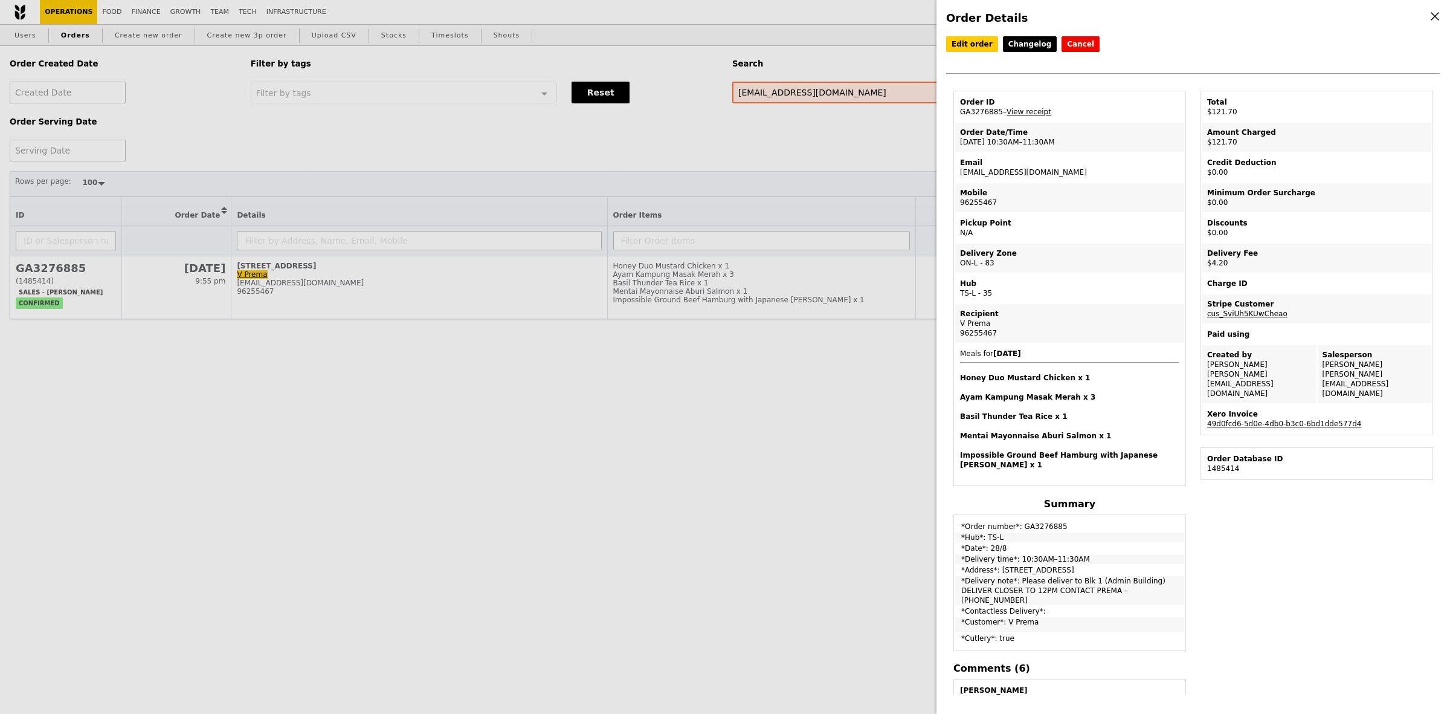
click at [978, 115] on td "Order ID GA3276885 – View receipt" at bounding box center [1069, 106] width 229 height 29
copy td "GA3276885"
click at [855, 98] on div "Order Details Edit order Changelog Cancel Order ID GA3276885 – View receipt Ord…" at bounding box center [725, 357] width 1450 height 714
click at [855, 98] on input "[EMAIL_ADDRESS][DOMAIN_NAME]" at bounding box center [965, 93] width 467 height 22
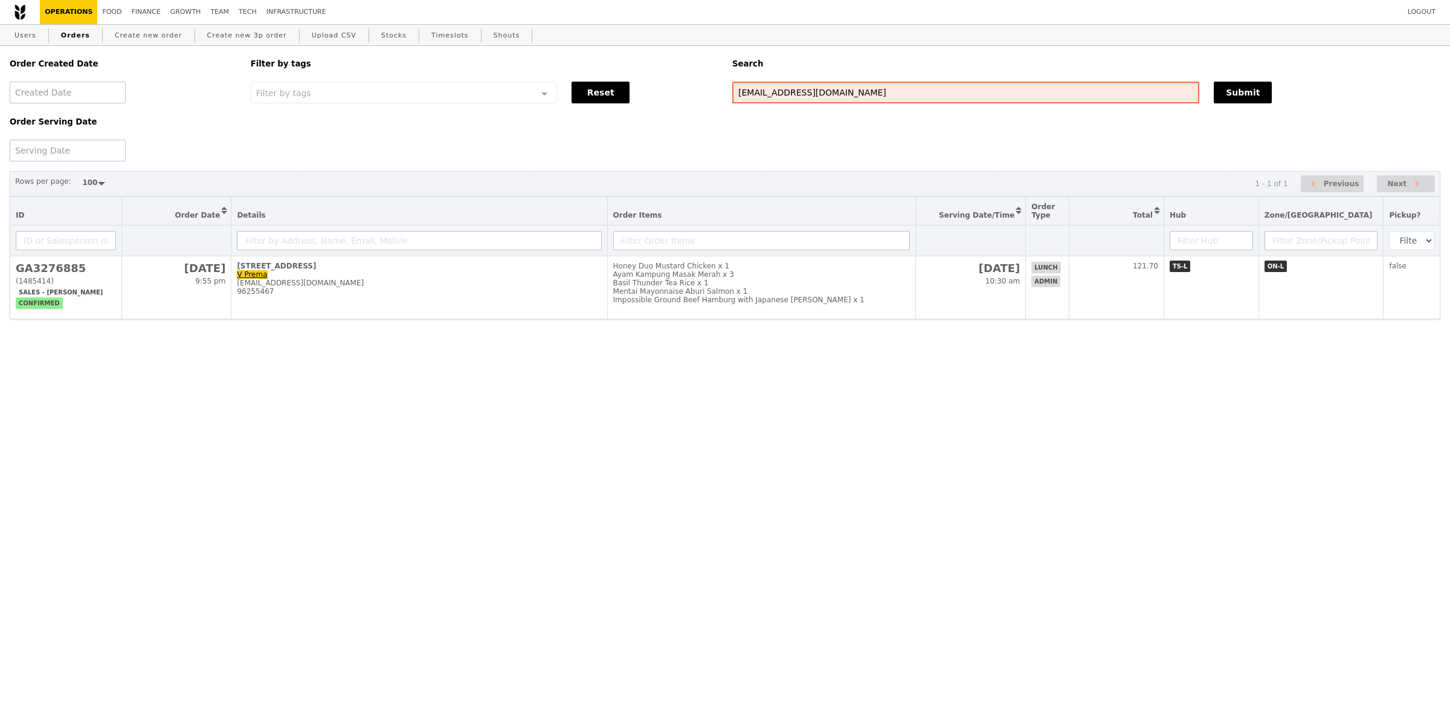
paste input "GA3276885"
type input "GA3276885"
click at [1230, 80] on div "Search" at bounding box center [1086, 64] width 723 height 36
click at [1233, 83] on button "Submit" at bounding box center [1243, 93] width 58 height 22
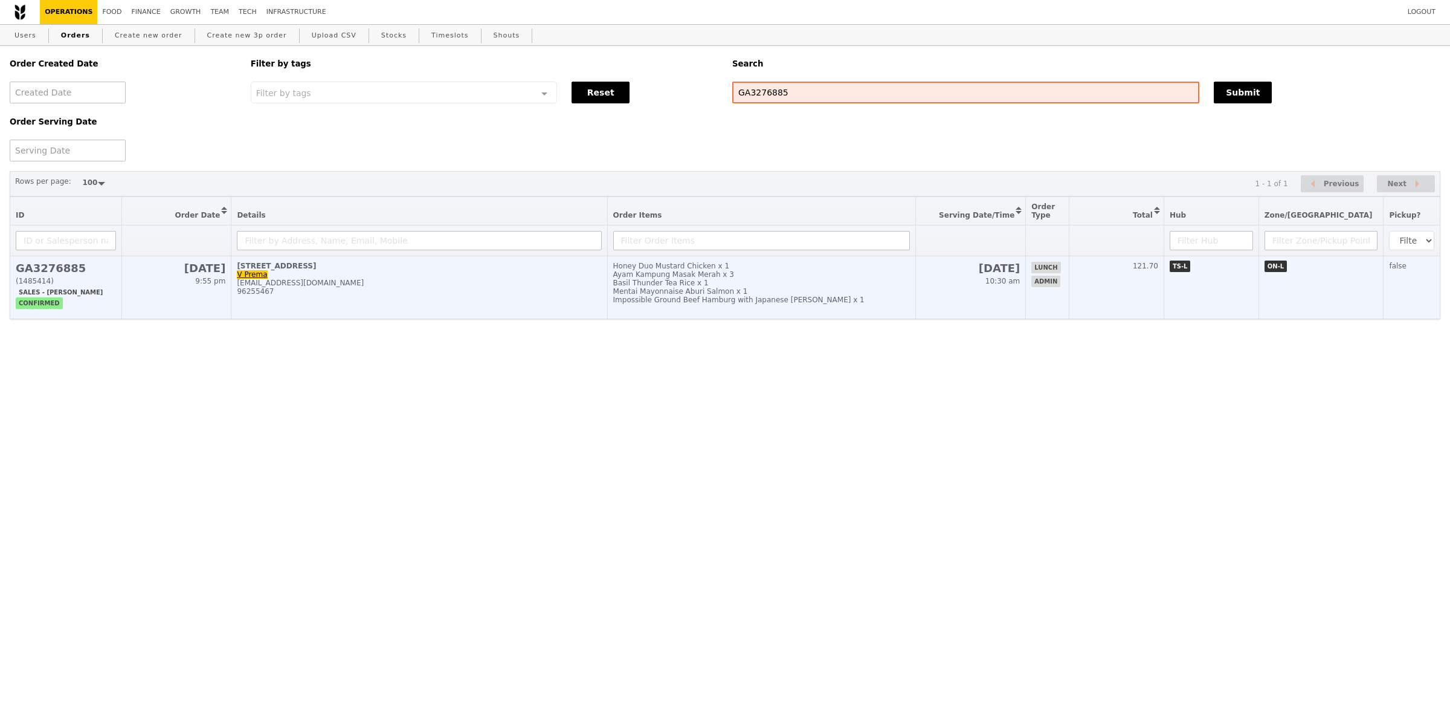
click at [407, 282] on td "535 Clementi Road V Prema prema_v@np.edu.sg 96255467" at bounding box center [419, 287] width 376 height 63
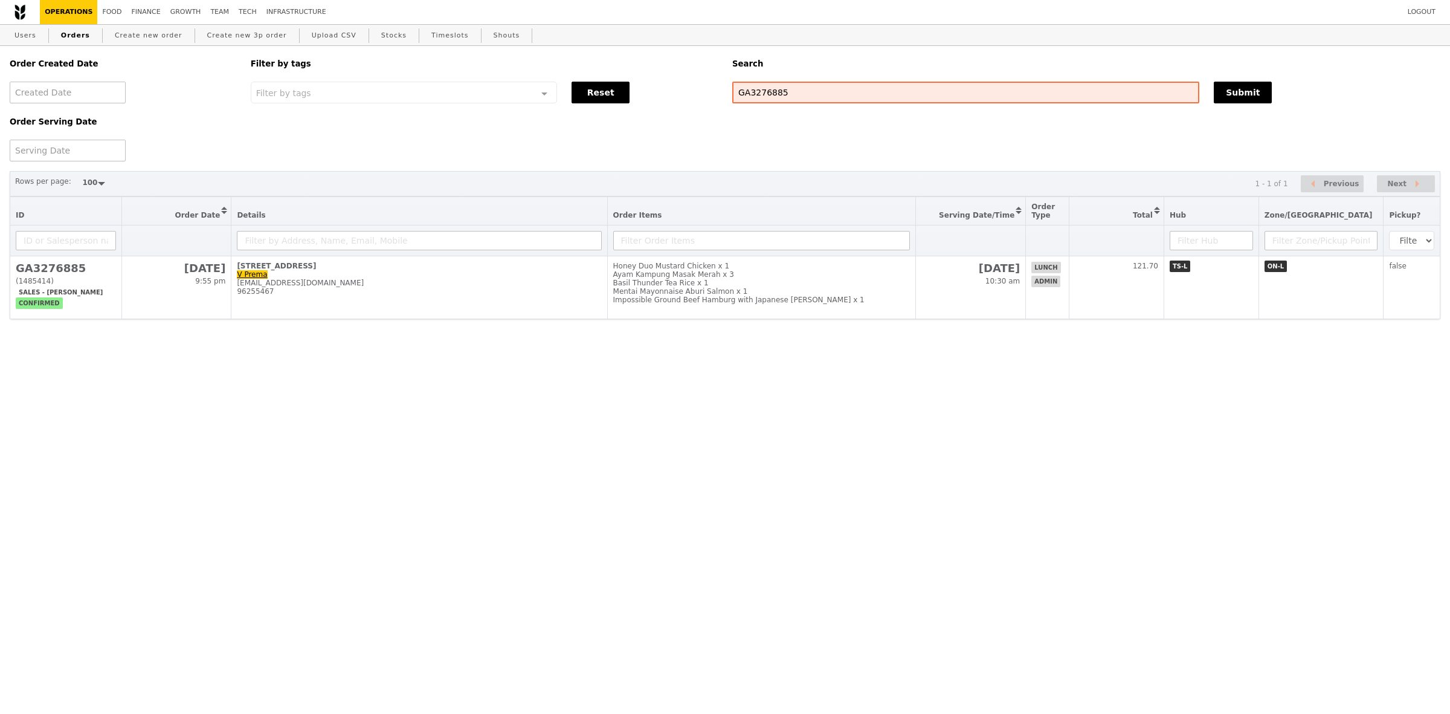
select select "100"
click at [743, 287] on div "Basil Thunder Tea Rice x 1" at bounding box center [761, 283] width 297 height 8
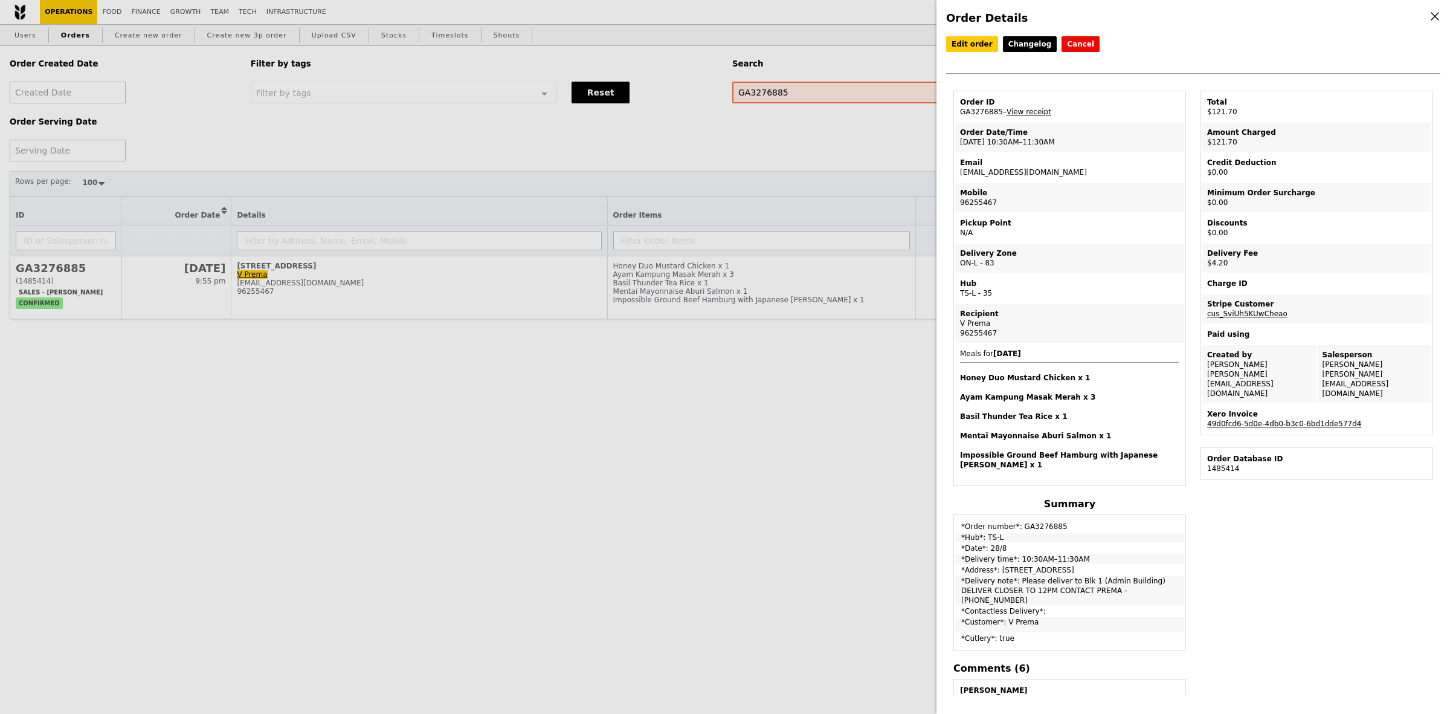
click at [1289, 419] on link "49d0fcd6-5d0e-4db0-b3c0-6bd1dde577d4" at bounding box center [1284, 423] width 154 height 8
select select "100"
